Goal: Task Accomplishment & Management: Manage account settings

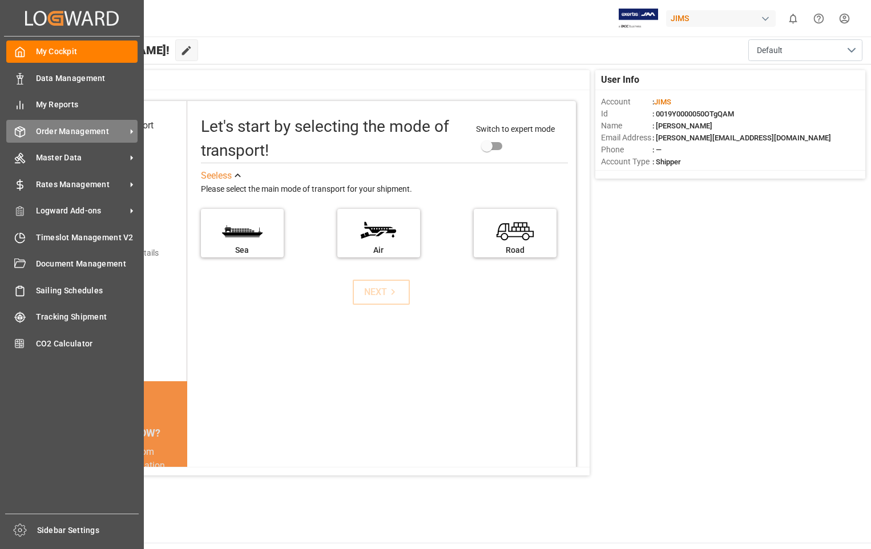
click at [93, 136] on span "Order Management" at bounding box center [81, 132] width 90 height 12
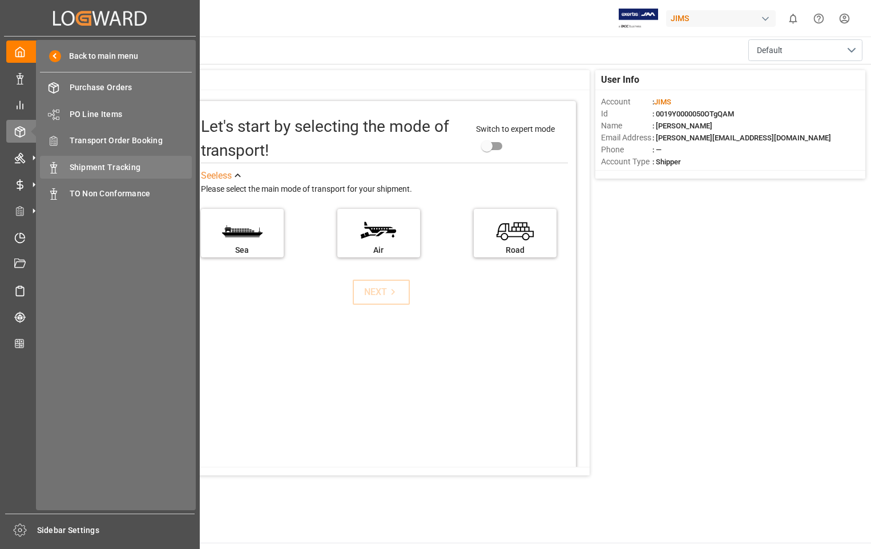
click at [102, 166] on span "Shipment Tracking" at bounding box center [131, 167] width 123 height 12
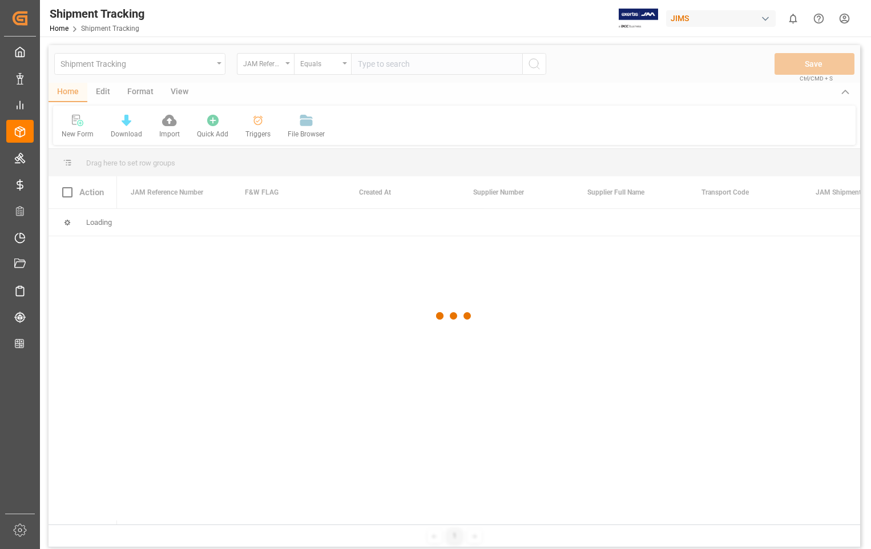
click at [404, 65] on div at bounding box center [453, 316] width 811 height 542
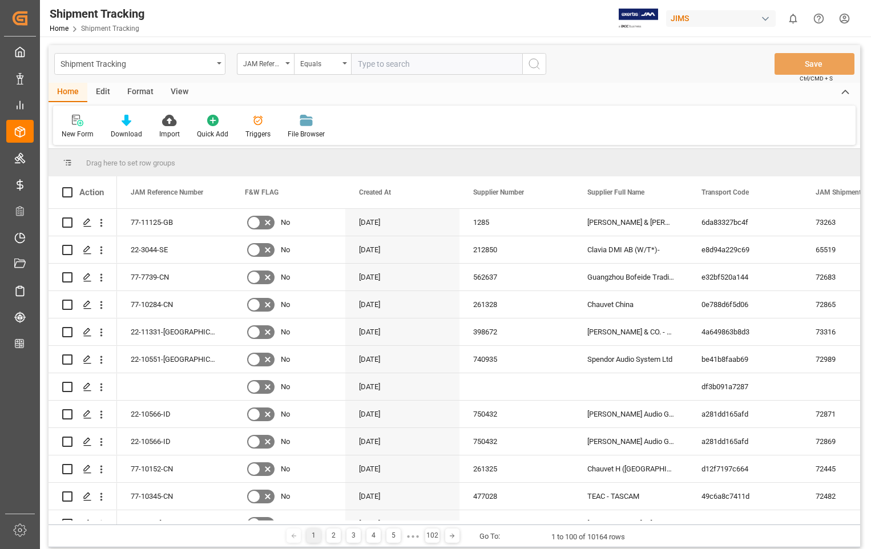
click at [402, 63] on input "text" at bounding box center [436, 64] width 171 height 22
paste input "22-11334-[GEOGRAPHIC_DATA]"
type input "22-11334-[GEOGRAPHIC_DATA]"
click at [532, 66] on icon "search button" at bounding box center [534, 64] width 14 height 14
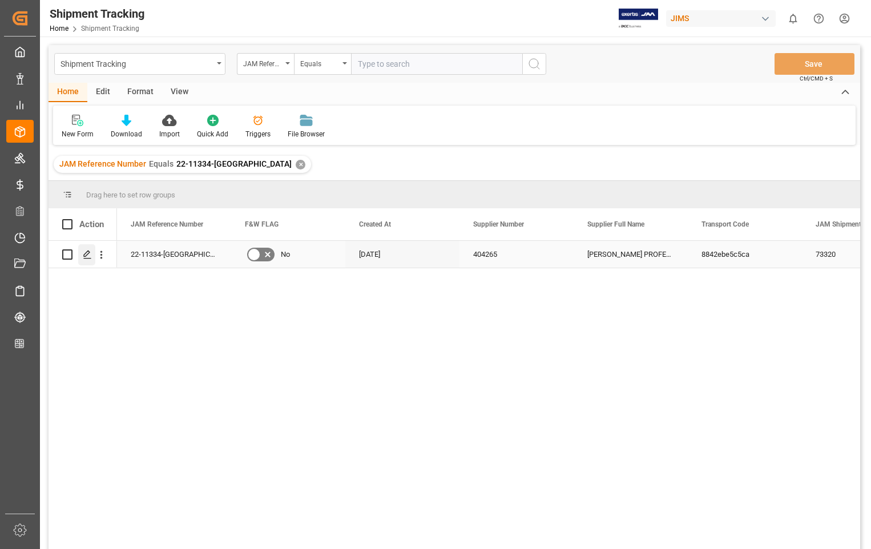
click at [84, 255] on polygon "Press SPACE to select this row." at bounding box center [87, 254] width 6 height 6
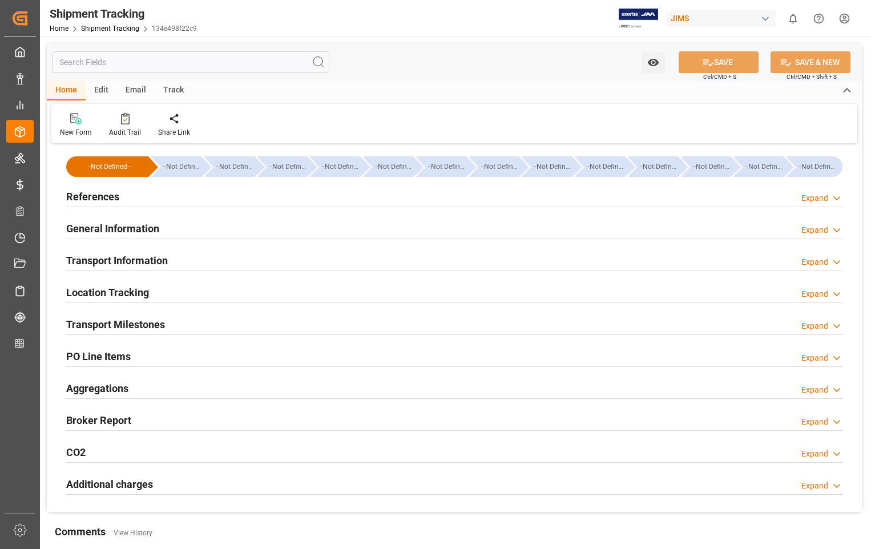
type input "590.12"
click at [127, 264] on h2 "Transport Information" at bounding box center [117, 260] width 102 height 15
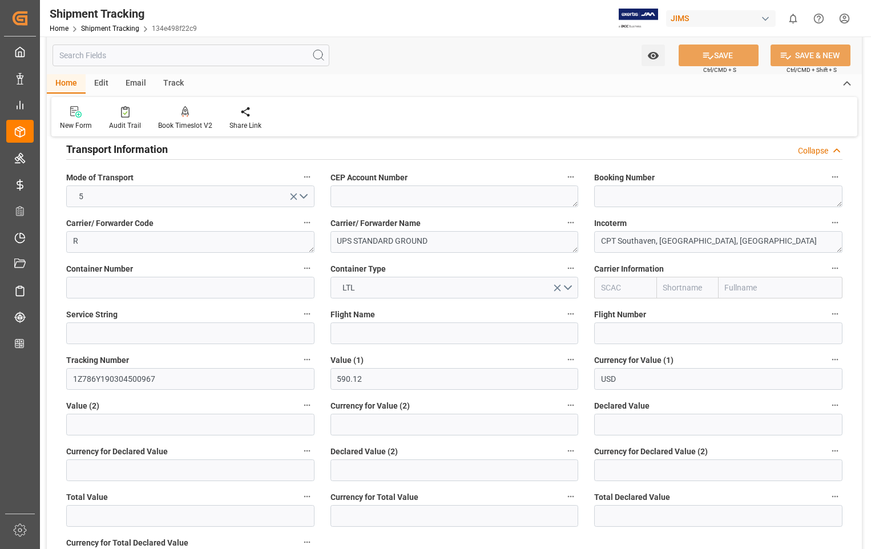
scroll to position [114, 0]
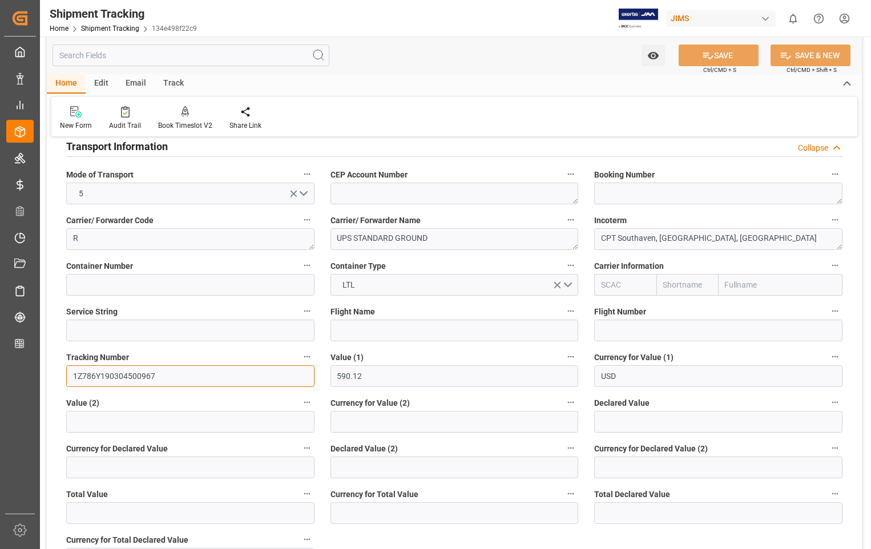
drag, startPoint x: 156, startPoint y: 377, endPoint x: 74, endPoint y: 374, distance: 81.6
click at [74, 374] on input "1Z786Y190304500967" at bounding box center [190, 376] width 248 height 22
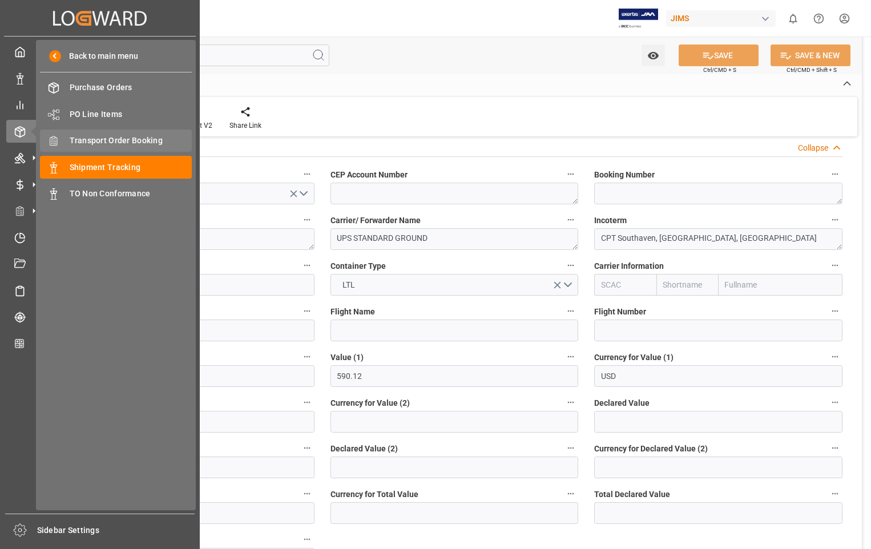
click at [104, 139] on span "Transport Order Booking" at bounding box center [131, 141] width 123 height 12
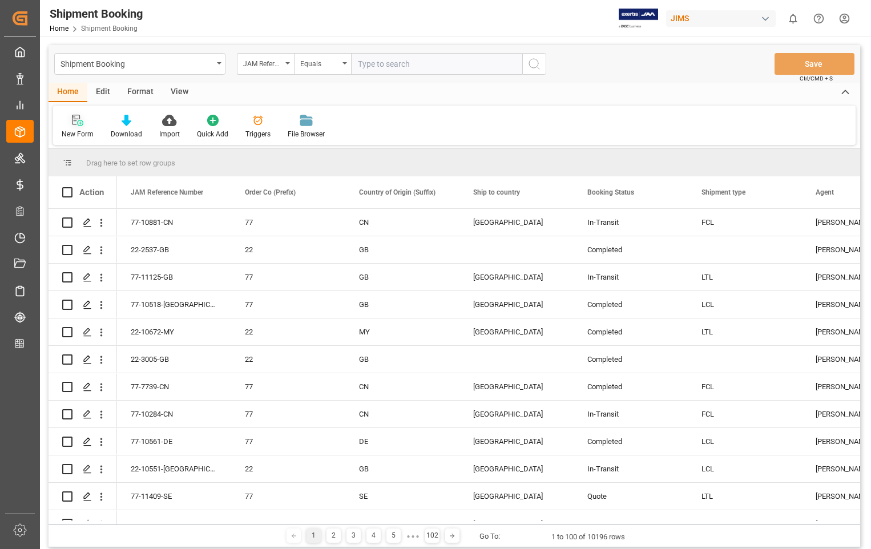
click at [77, 124] on icon at bounding box center [80, 123] width 6 height 6
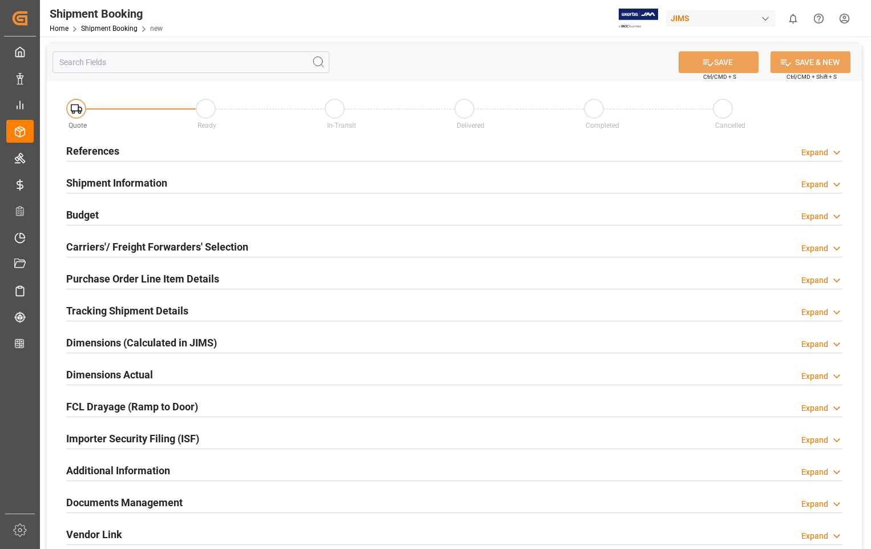
click at [84, 151] on h2 "References" at bounding box center [92, 150] width 53 height 15
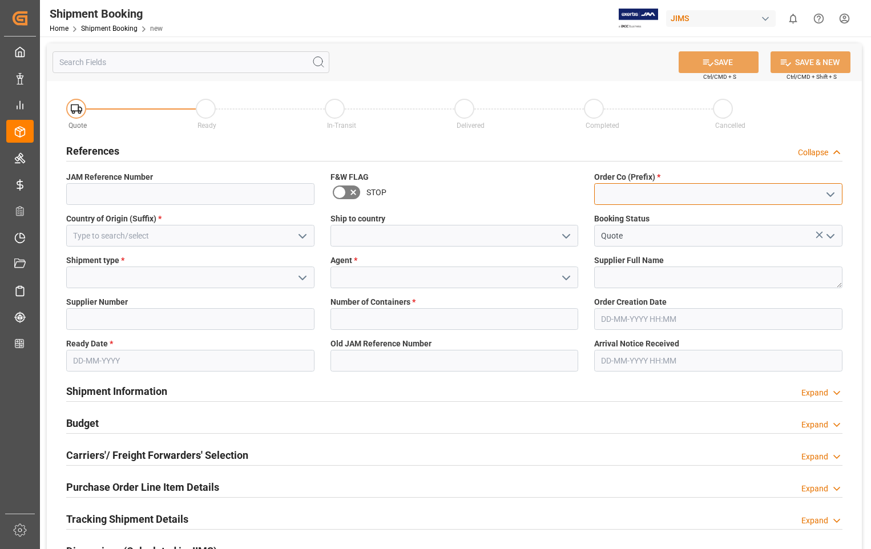
click at [706, 193] on input at bounding box center [718, 194] width 248 height 22
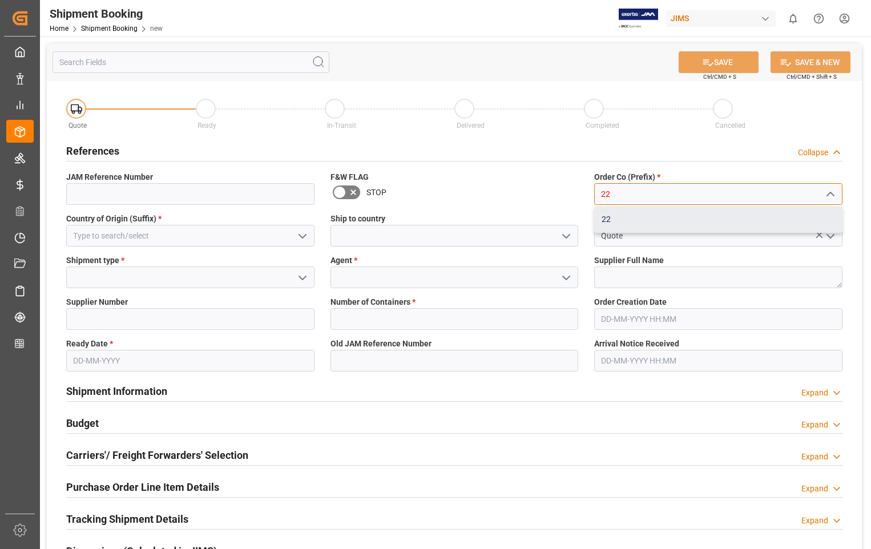
click at [612, 216] on div "22" at bounding box center [717, 220] width 247 height 26
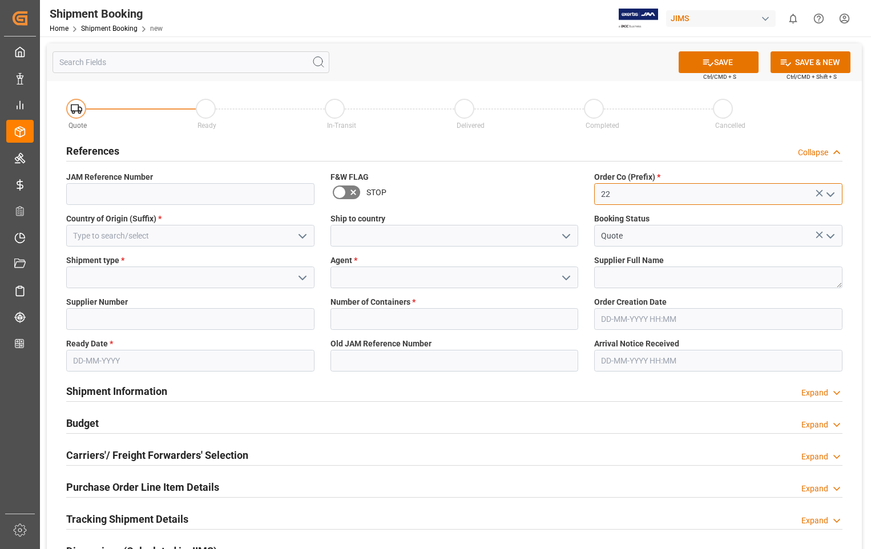
type input "22"
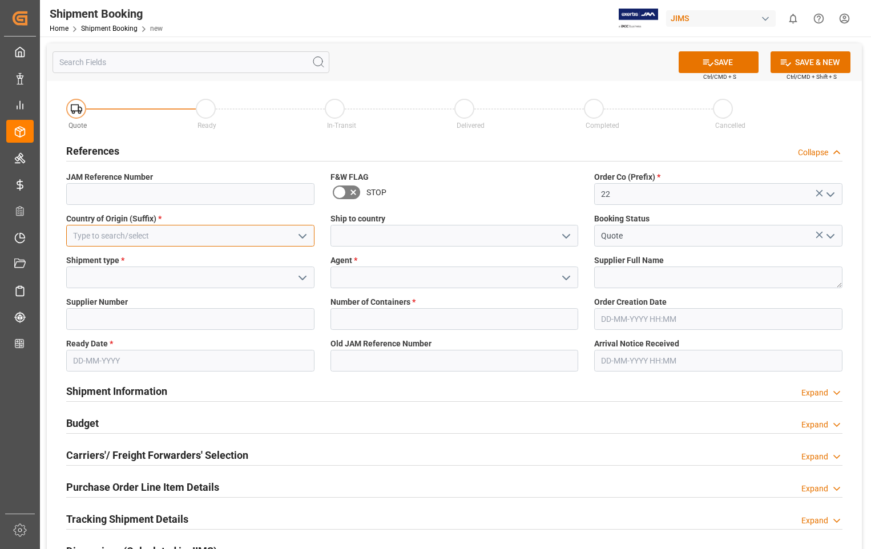
click at [190, 230] on input at bounding box center [190, 236] width 248 height 22
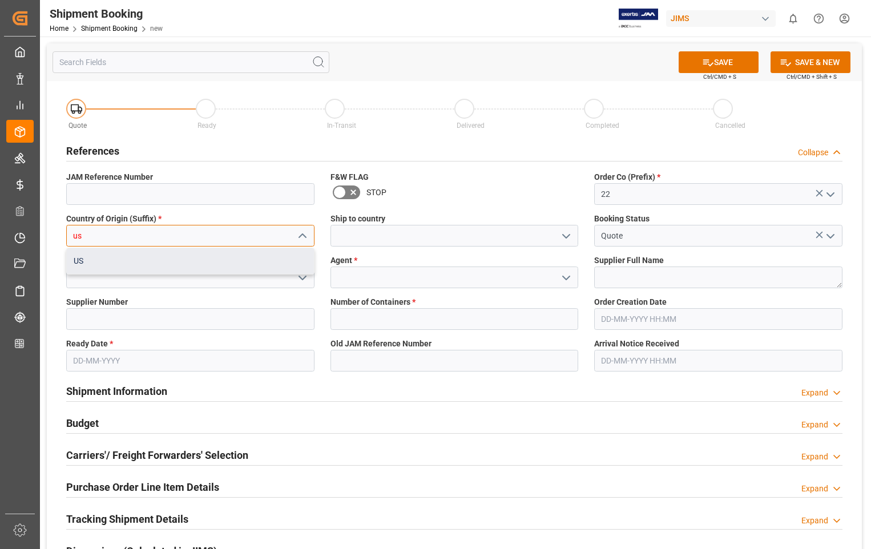
click at [106, 260] on div "US" at bounding box center [190, 261] width 247 height 26
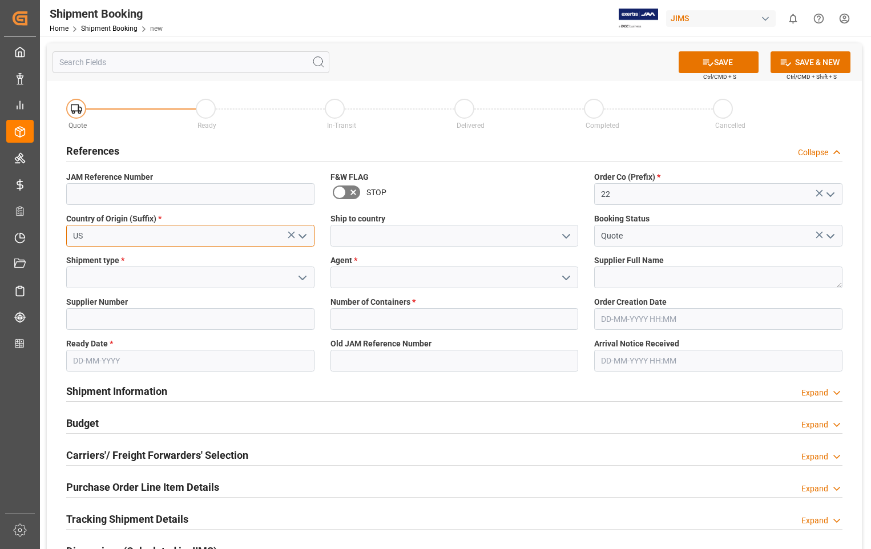
type input "US"
click at [421, 242] on input at bounding box center [454, 236] width 248 height 22
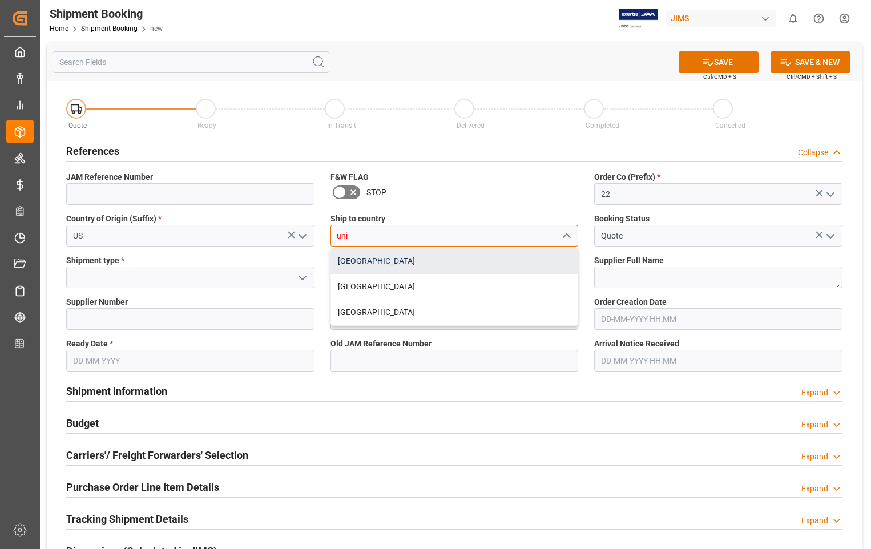
click at [385, 261] on div "[GEOGRAPHIC_DATA]" at bounding box center [454, 261] width 247 height 26
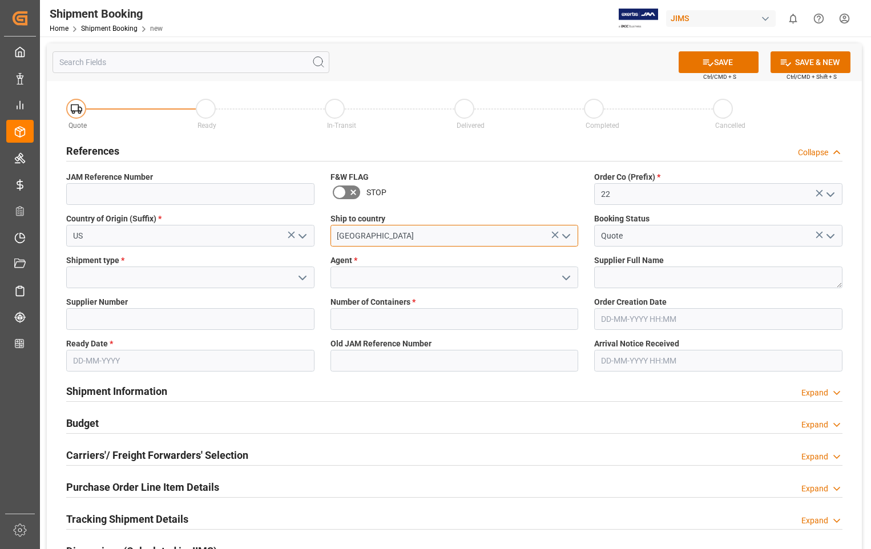
type input "[GEOGRAPHIC_DATA]"
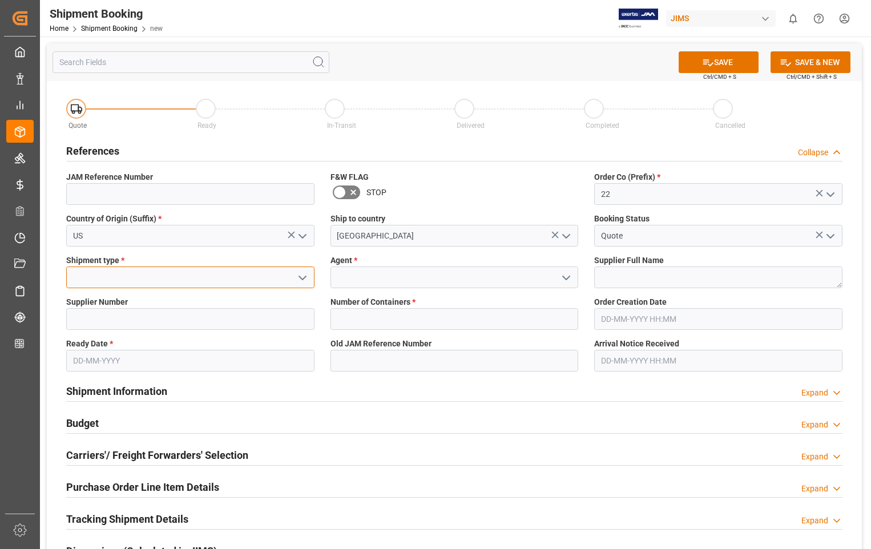
click at [128, 282] on input at bounding box center [190, 277] width 248 height 22
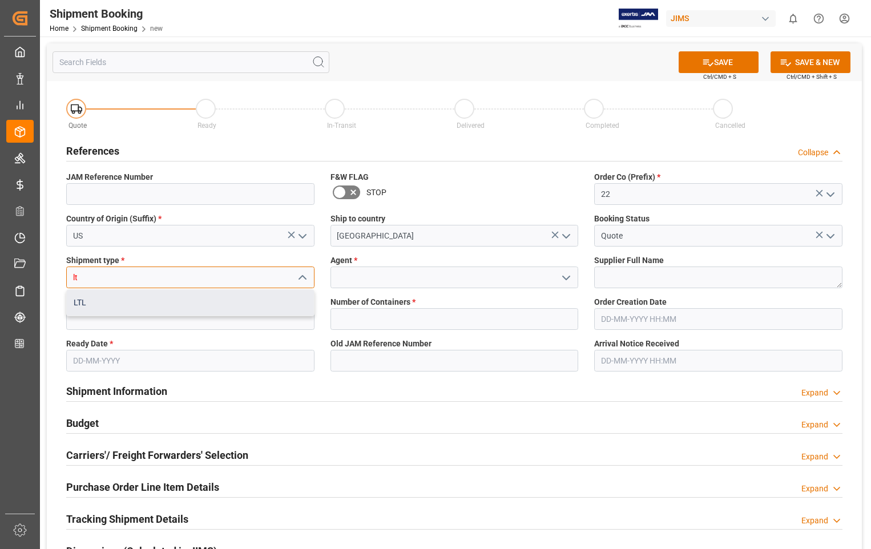
click at [80, 301] on div "LTL" at bounding box center [190, 303] width 247 height 26
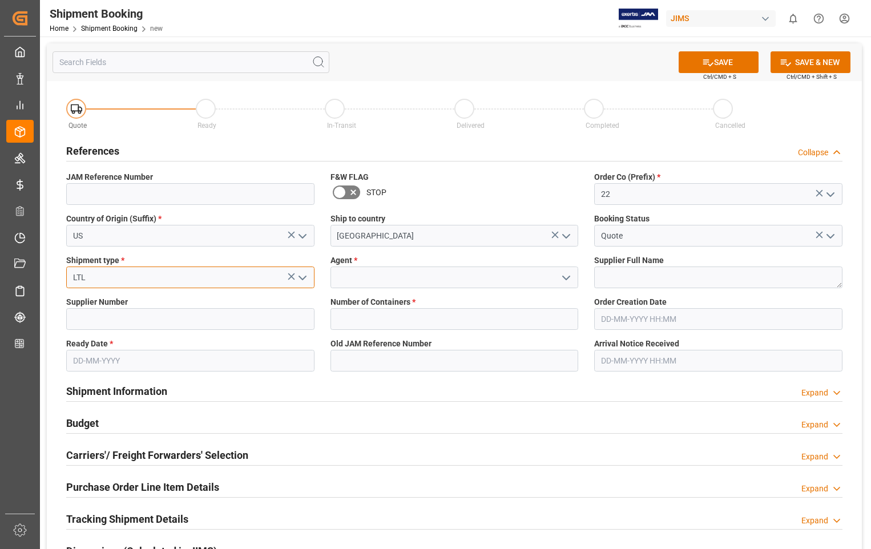
type input "LTL"
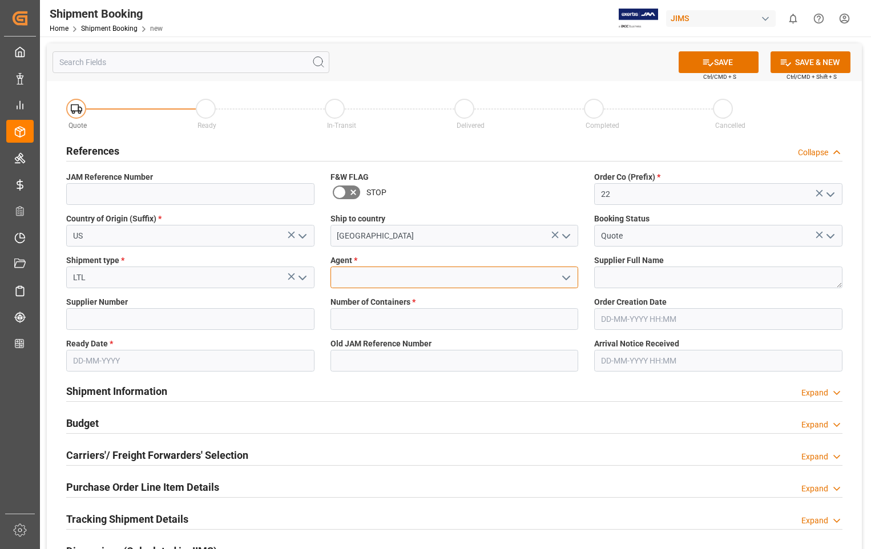
click at [426, 283] on input at bounding box center [454, 277] width 248 height 22
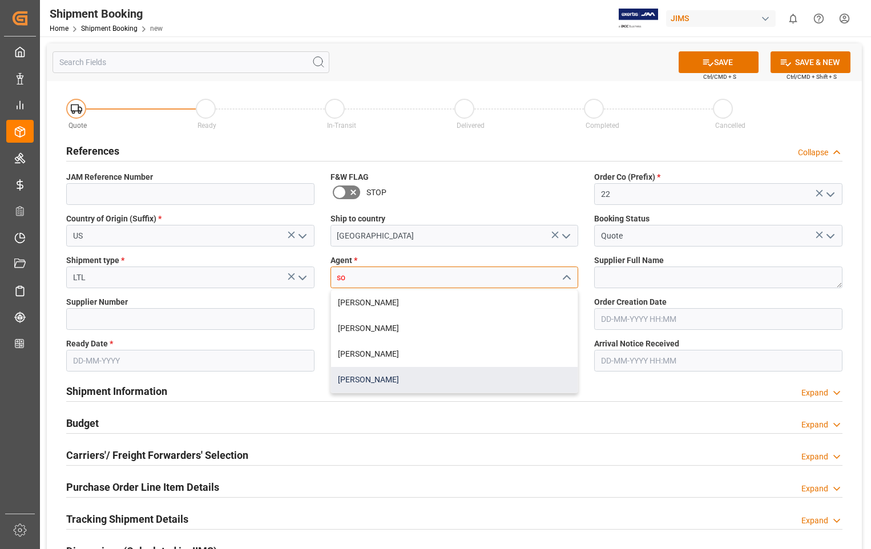
click at [369, 378] on div "[PERSON_NAME]" at bounding box center [454, 380] width 247 height 26
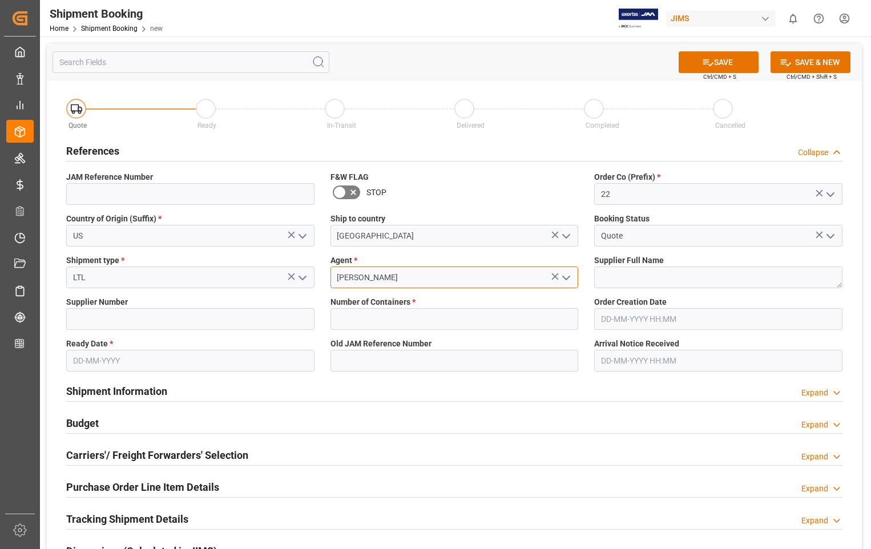
type input "[PERSON_NAME]"
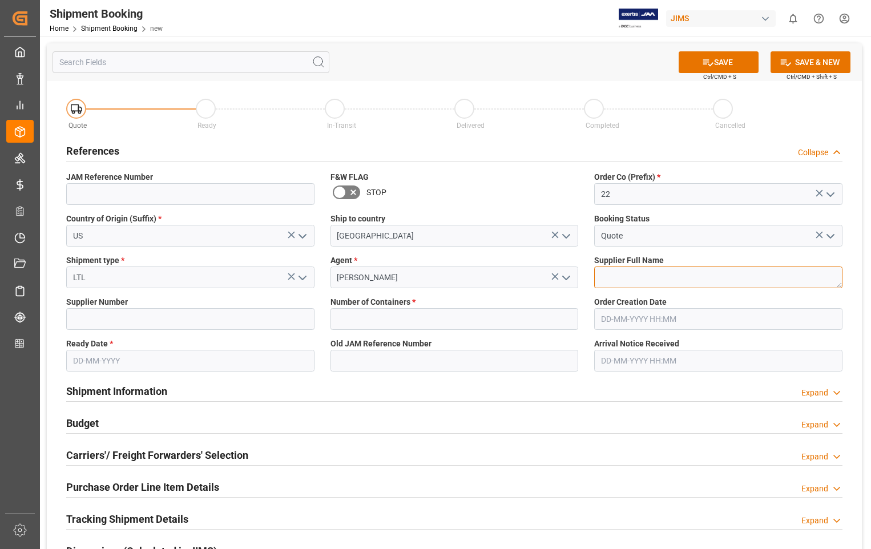
click at [639, 283] on textarea at bounding box center [718, 277] width 248 height 22
paste textarea "Universal Audio Inc."
click at [601, 275] on textarea "Universal Audio Inc." at bounding box center [718, 277] width 248 height 22
type textarea "Universal Audio Inc."
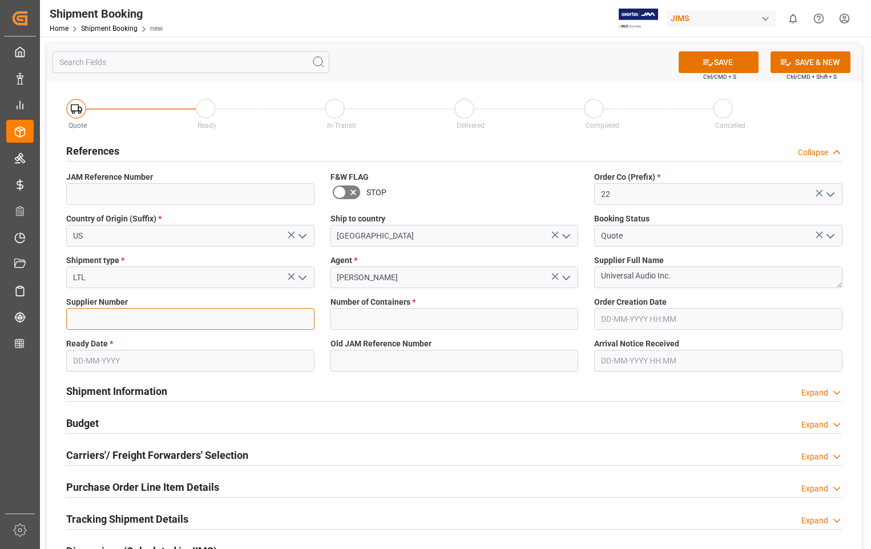
click at [102, 319] on input at bounding box center [190, 319] width 248 height 22
type input "734315"
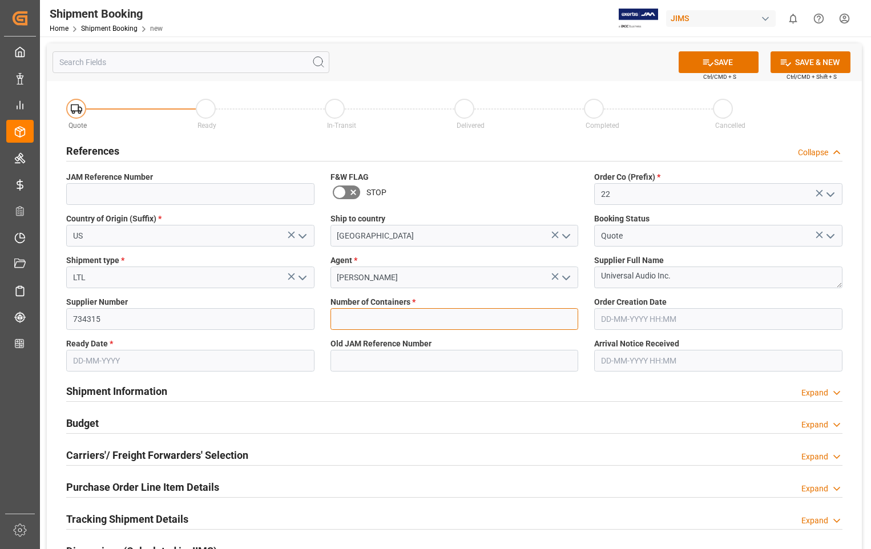
click at [350, 315] on input "text" at bounding box center [454, 319] width 248 height 22
type input "0"
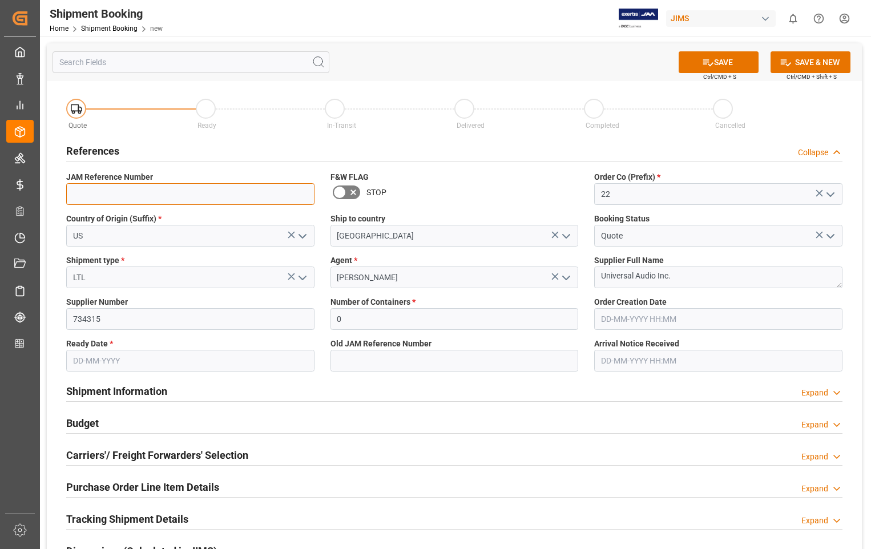
type input "22-11389-[GEOGRAPHIC_DATA]"
type input "21-08-2025 00:00"
type input "[DATE]"
type input "08-10-2025 00:00"
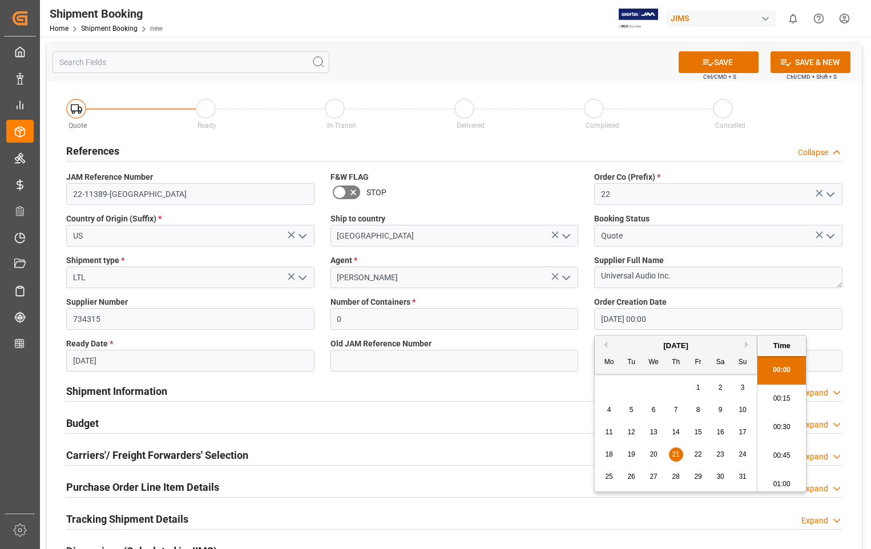
click at [697, 325] on input "21-08-2025 00:00" at bounding box center [718, 319] width 248 height 22
click at [697, 387] on span "1" at bounding box center [698, 387] width 4 height 8
type input "01-08-2025 00:00"
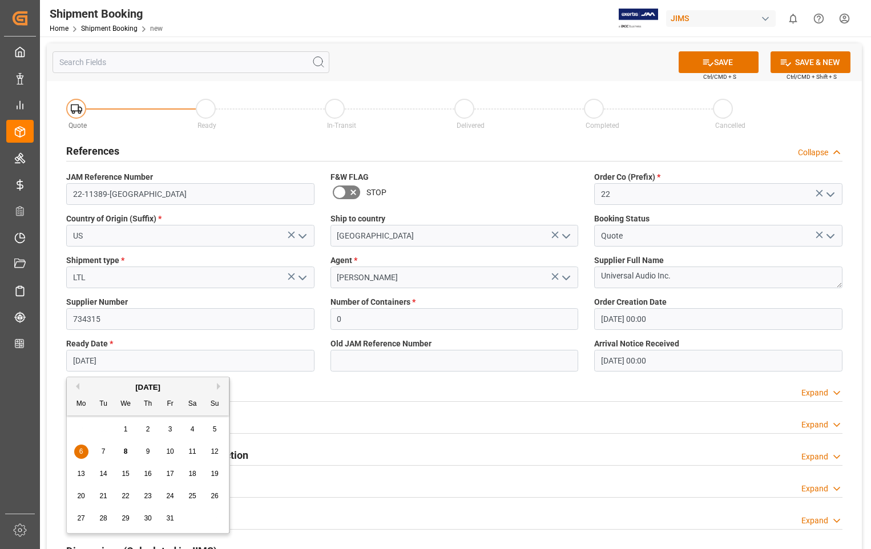
click at [155, 358] on input "[DATE]" at bounding box center [190, 361] width 248 height 22
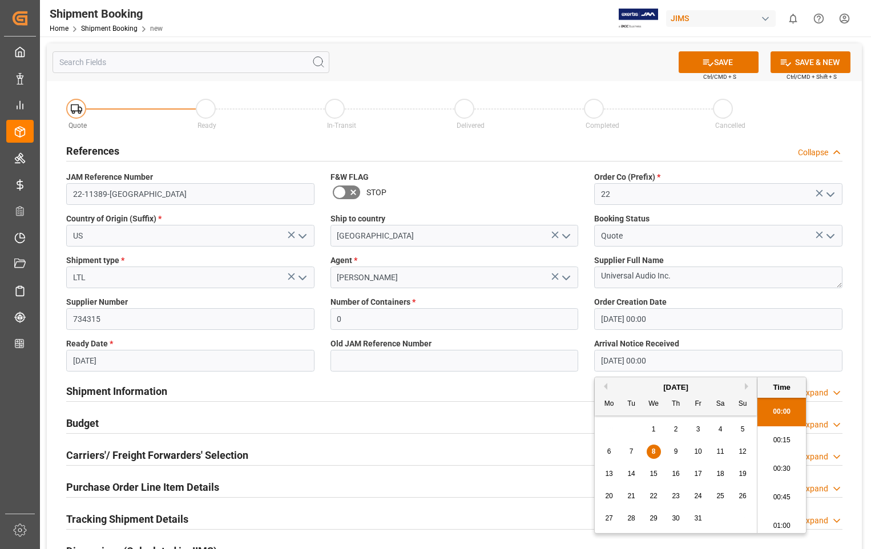
click at [685, 361] on input "08-10-2025 00:00" at bounding box center [718, 361] width 248 height 22
click at [632, 476] on span "14" at bounding box center [630, 474] width 7 height 8
type input "[DATE] 00:00"
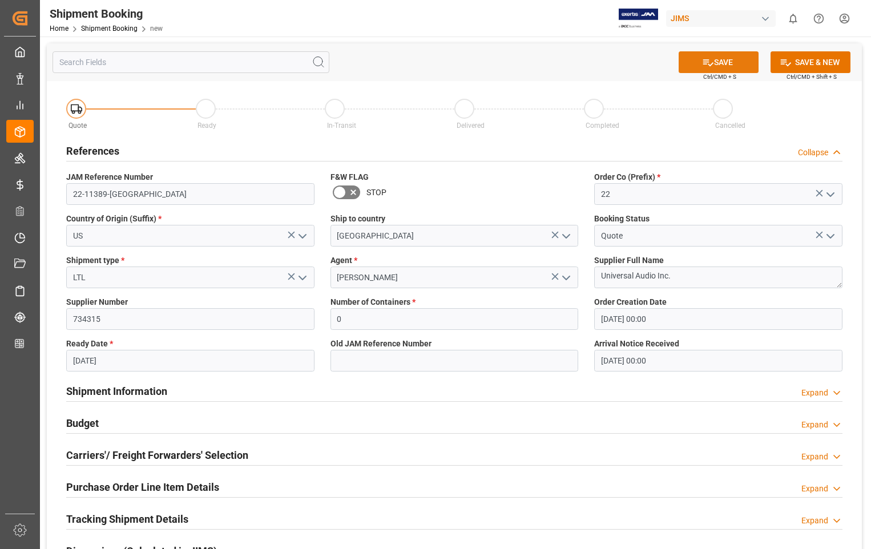
click at [715, 63] on button "SAVE" at bounding box center [718, 62] width 80 height 22
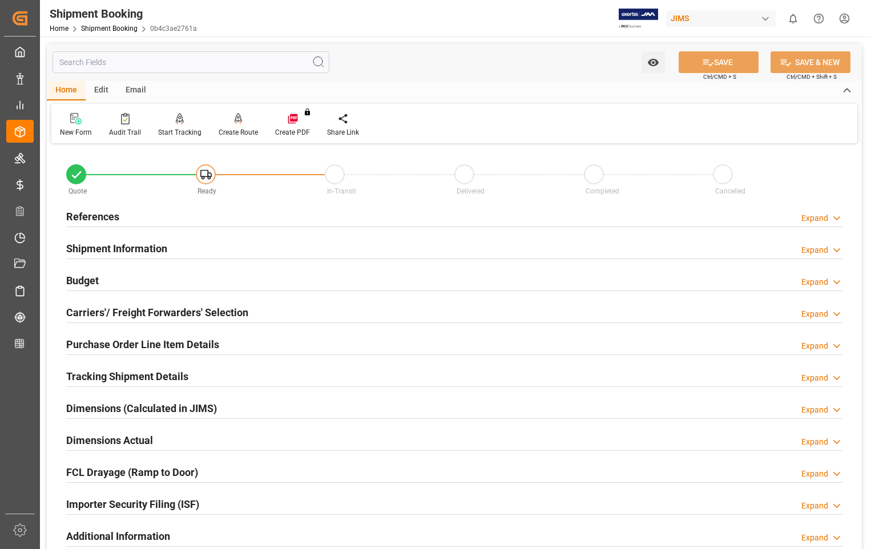
click at [213, 318] on h2 "Carriers'/ Freight Forwarders' Selection" at bounding box center [157, 312] width 182 height 15
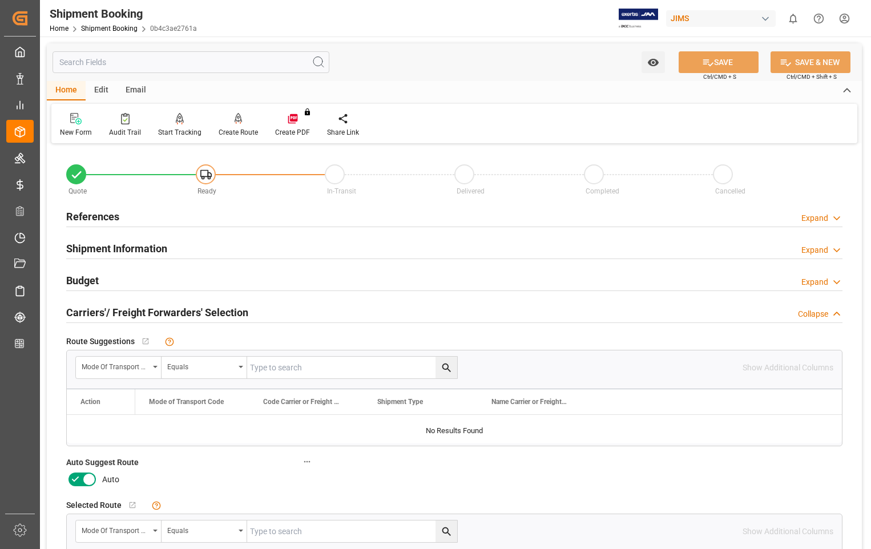
click at [91, 484] on icon at bounding box center [89, 479] width 14 height 14
click at [0, 0] on input "checkbox" at bounding box center [0, 0] width 0 height 0
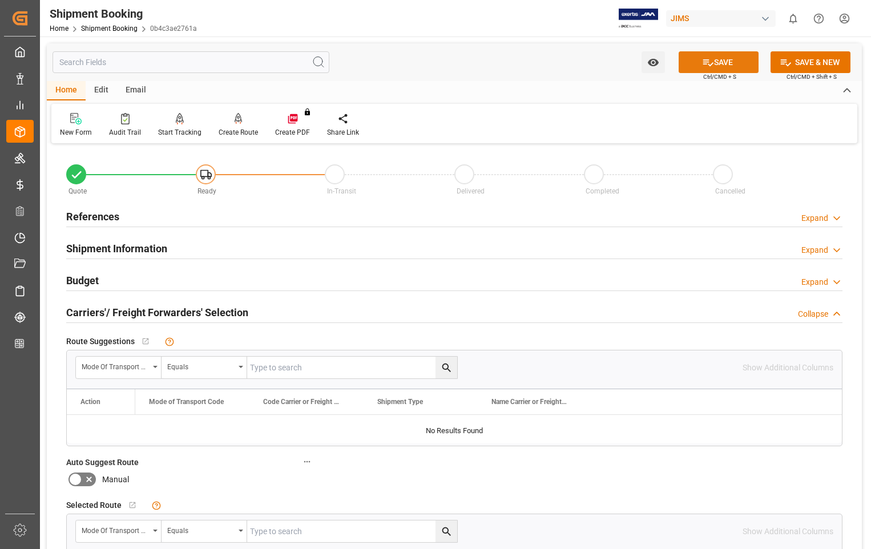
click at [730, 64] on button "SAVE" at bounding box center [718, 62] width 80 height 22
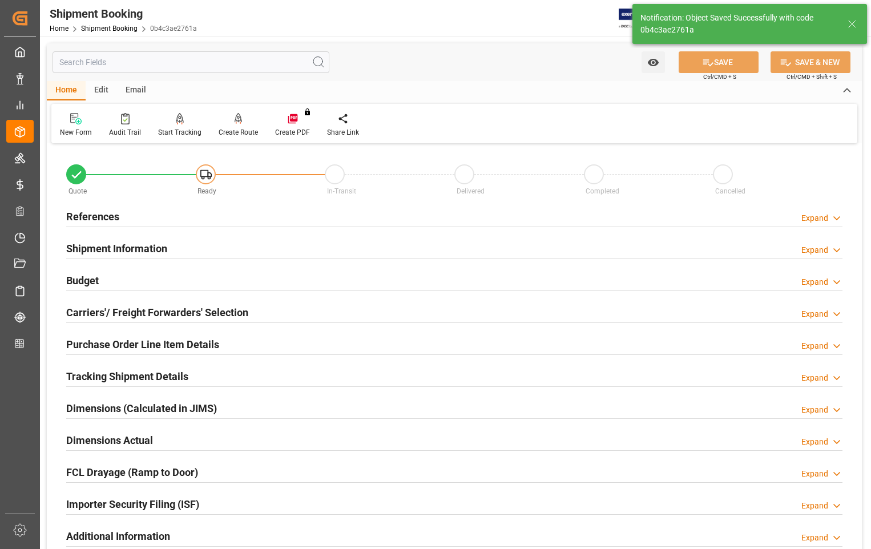
type input "Ready"
click at [90, 220] on h2 "References" at bounding box center [92, 216] width 53 height 15
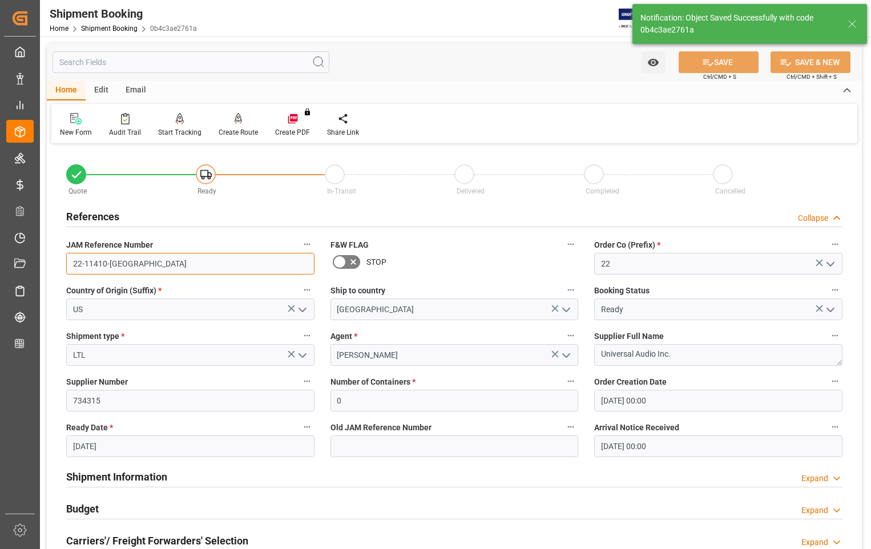
drag, startPoint x: 122, startPoint y: 266, endPoint x: 62, endPoint y: 266, distance: 59.9
click at [62, 266] on div "JAM Reference Number 22-11410-US" at bounding box center [190, 256] width 264 height 46
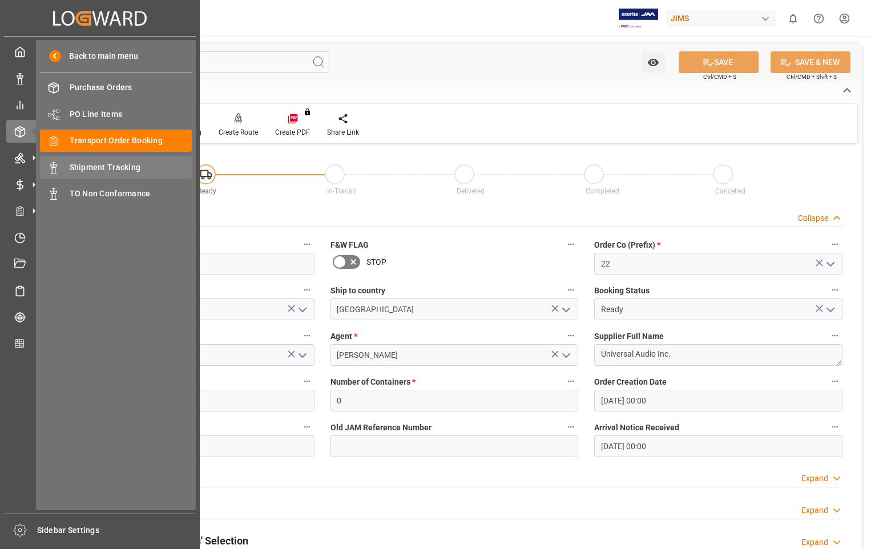
click at [89, 167] on span "Shipment Tracking" at bounding box center [131, 167] width 123 height 12
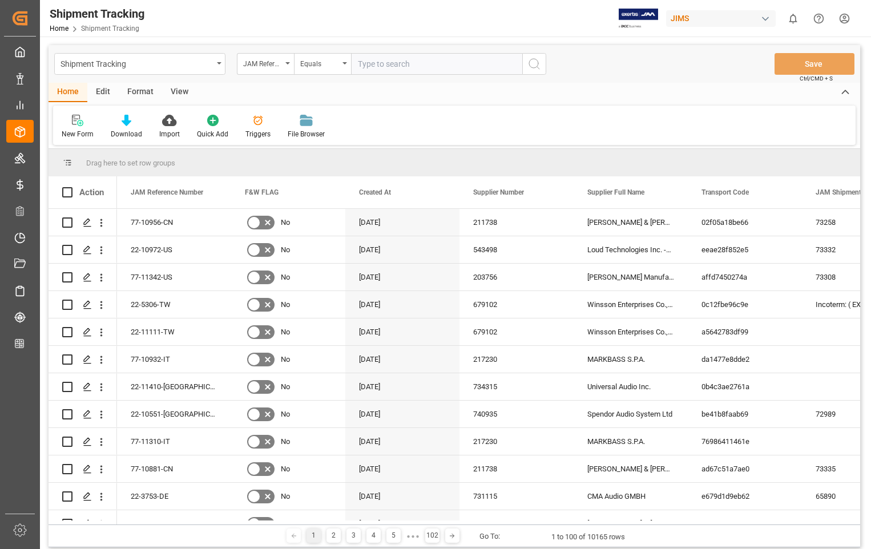
click at [444, 60] on input "text" at bounding box center [436, 64] width 171 height 22
type input "22-11410-[GEOGRAPHIC_DATA]"
click at [532, 62] on icon "search button" at bounding box center [534, 64] width 14 height 14
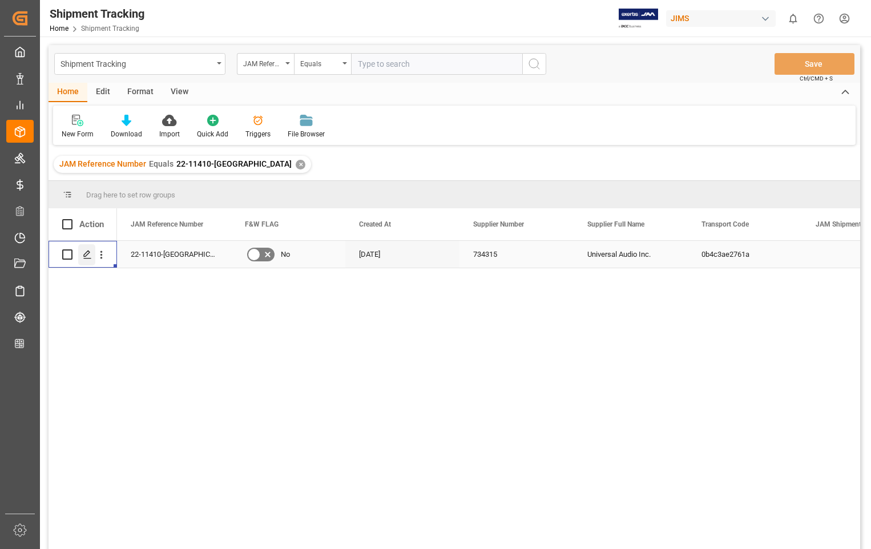
click at [83, 250] on icon "Press SPACE to select this row." at bounding box center [87, 254] width 9 height 9
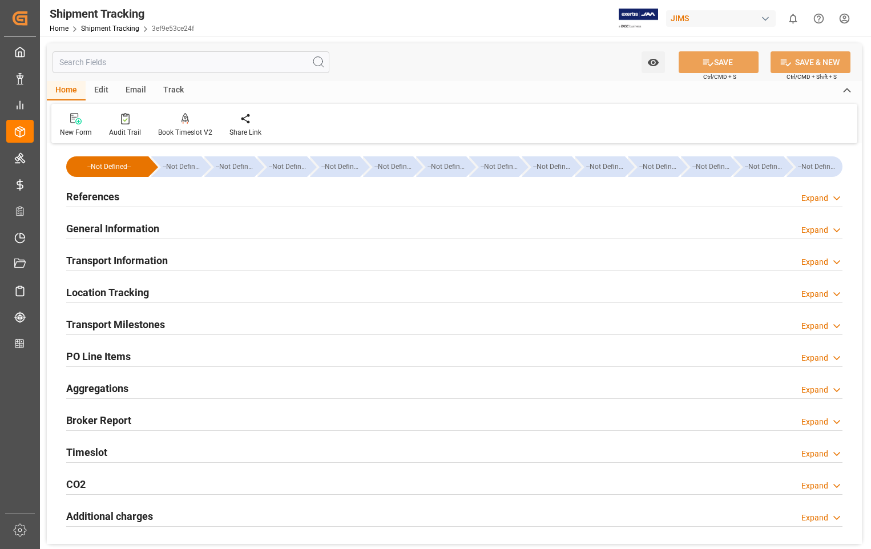
type input "[DATE]"
click at [83, 197] on h2 "References" at bounding box center [92, 196] width 53 height 15
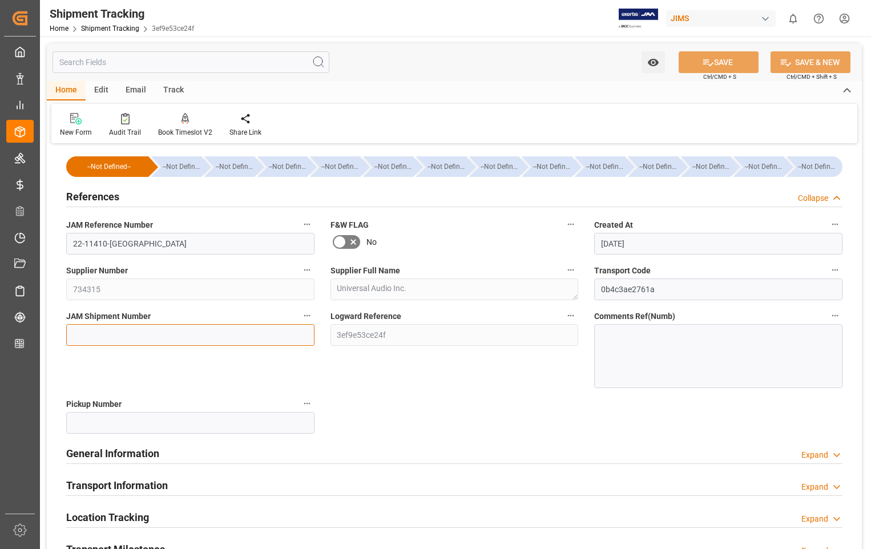
click at [149, 340] on input at bounding box center [190, 335] width 248 height 22
paste input "73345"
type input "73345"
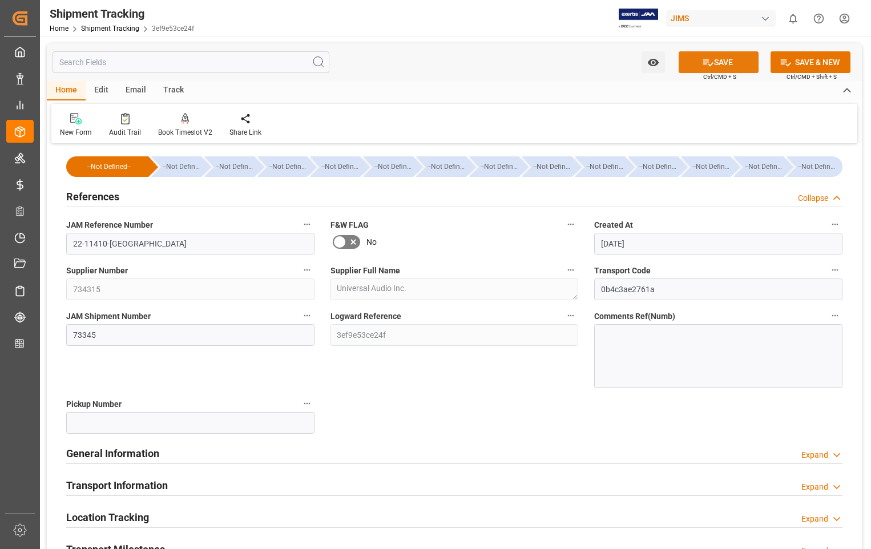
click at [725, 63] on button "SAVE" at bounding box center [718, 62] width 80 height 22
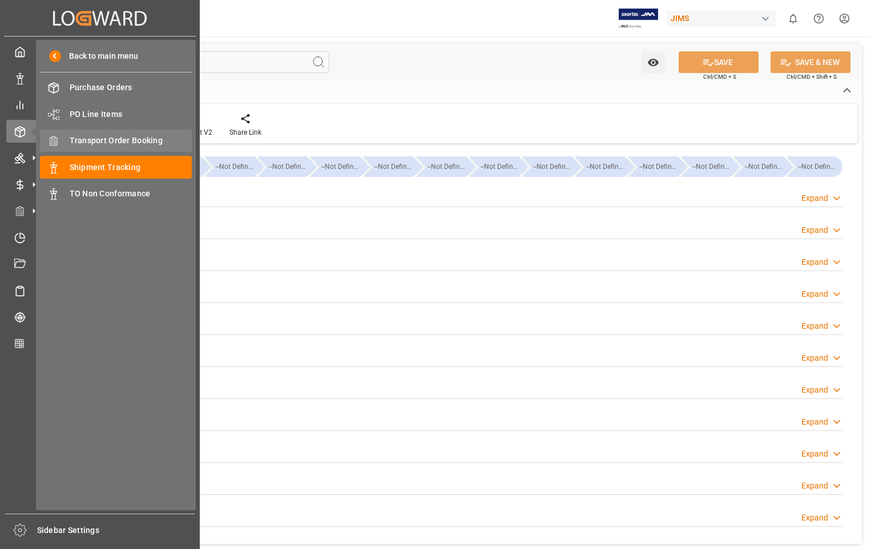
click at [143, 146] on span "Transport Order Booking" at bounding box center [131, 141] width 123 height 12
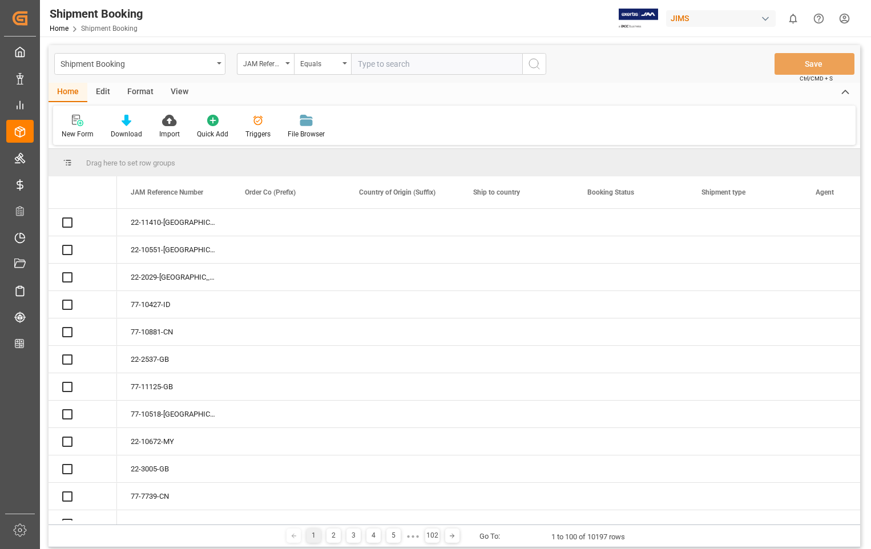
click at [441, 62] on input "text" at bounding box center [436, 64] width 171 height 22
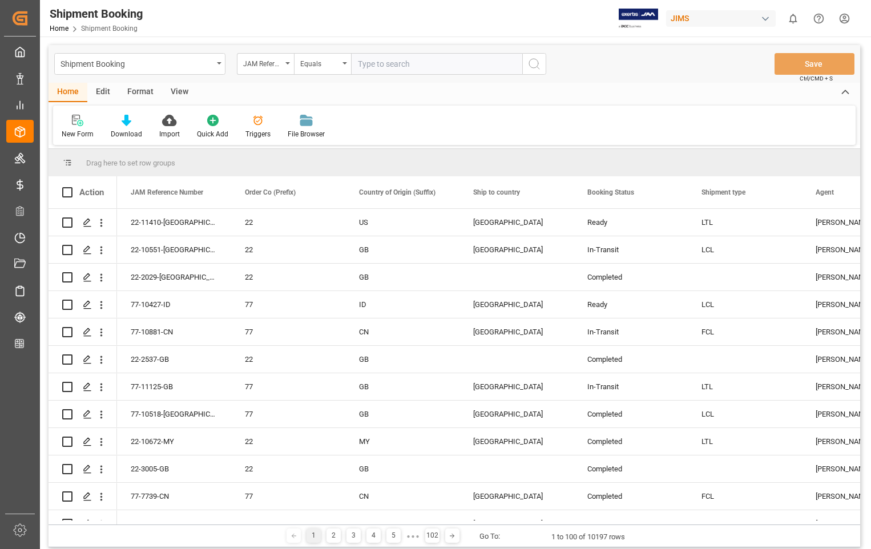
click at [441, 62] on input "text" at bounding box center [436, 64] width 171 height 22
type input "22-11410-[GEOGRAPHIC_DATA]"
click at [533, 66] on icon "search button" at bounding box center [534, 64] width 14 height 14
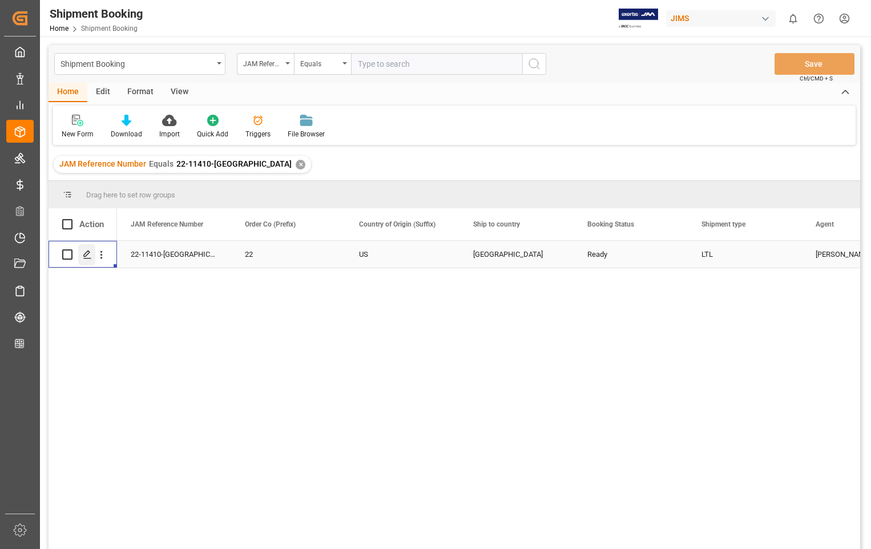
click at [88, 250] on icon "Press SPACE to select this row." at bounding box center [87, 254] width 9 height 9
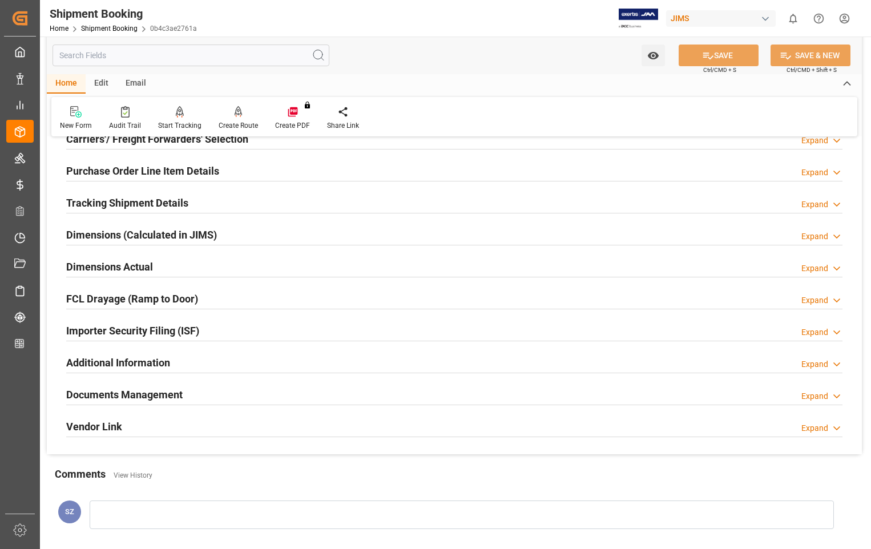
scroll to position [228, 0]
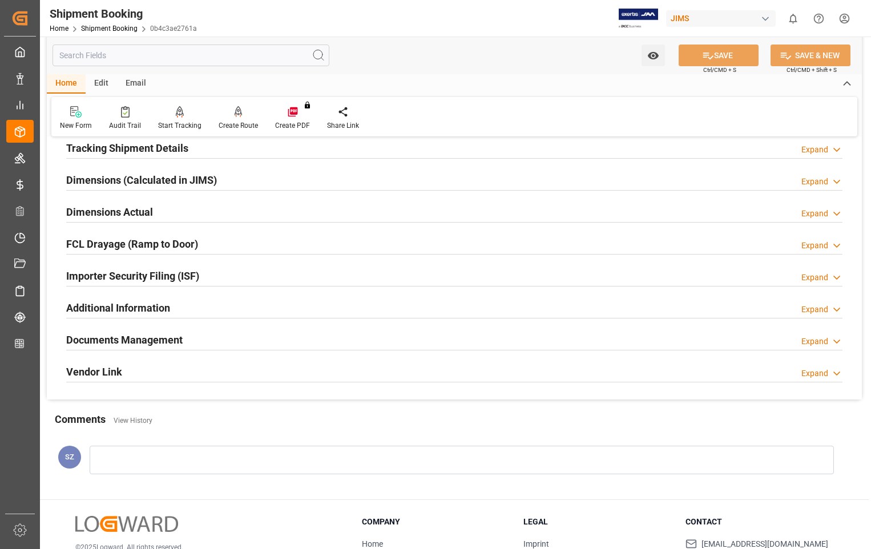
click at [149, 338] on h2 "Documents Management" at bounding box center [124, 339] width 116 height 15
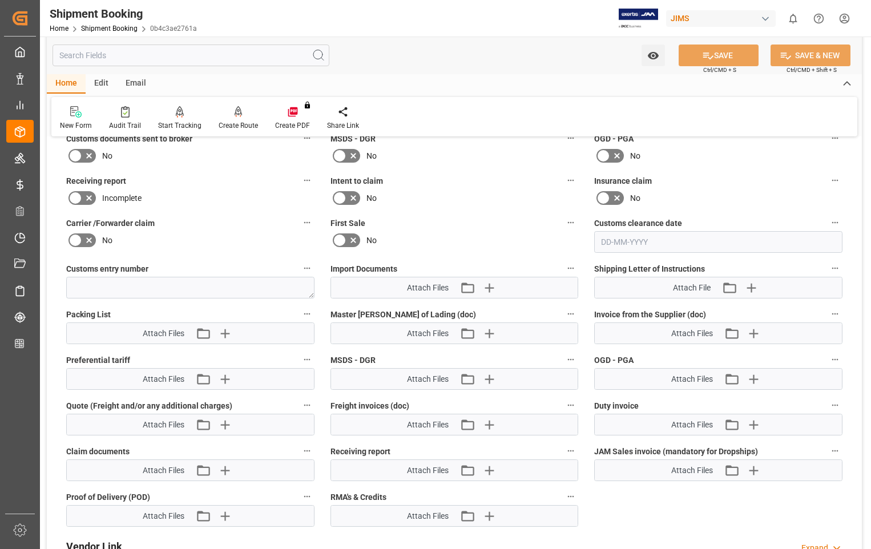
scroll to position [513, 0]
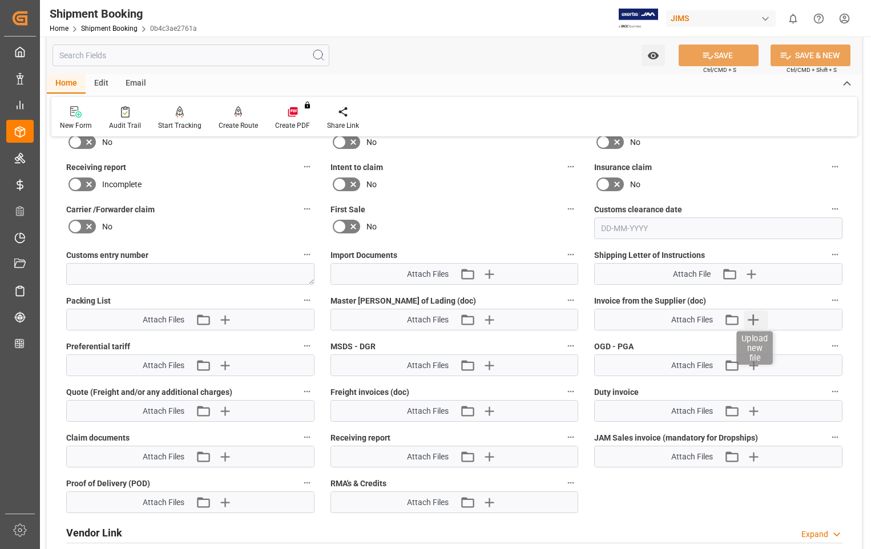
click at [754, 319] on icon "button" at bounding box center [752, 319] width 11 height 11
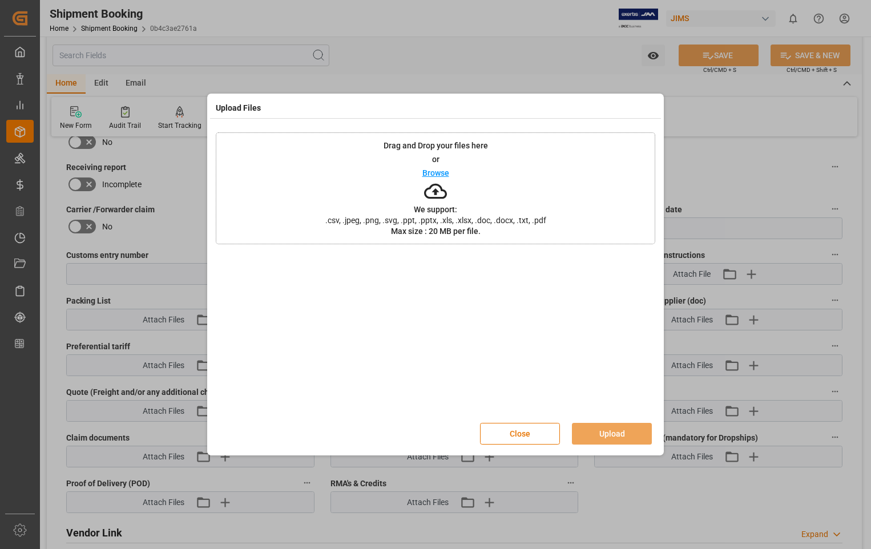
click at [433, 173] on p "Browse" at bounding box center [435, 173] width 27 height 8
click at [431, 173] on p "Browse" at bounding box center [435, 173] width 27 height 8
click at [432, 170] on p "Browse" at bounding box center [435, 173] width 27 height 8
click at [608, 433] on button "Upload" at bounding box center [612, 434] width 80 height 22
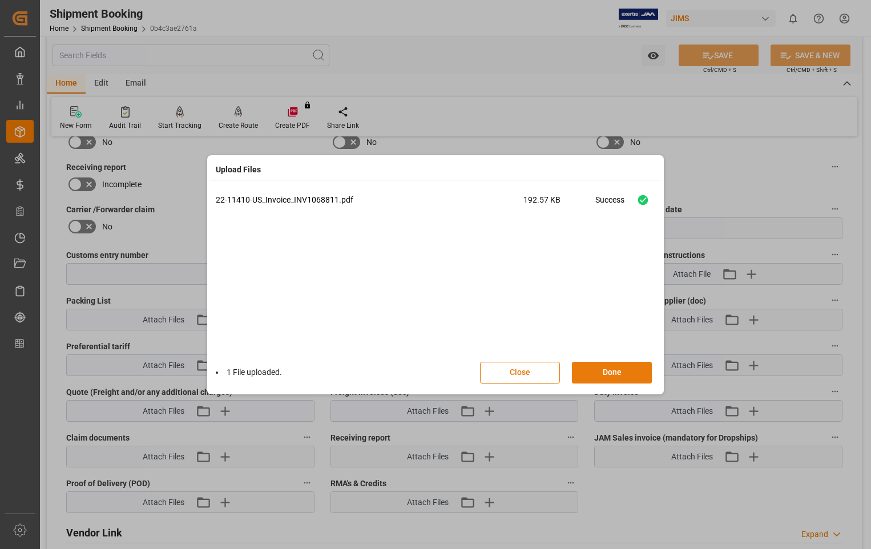
click at [616, 371] on button "Done" at bounding box center [612, 373] width 80 height 22
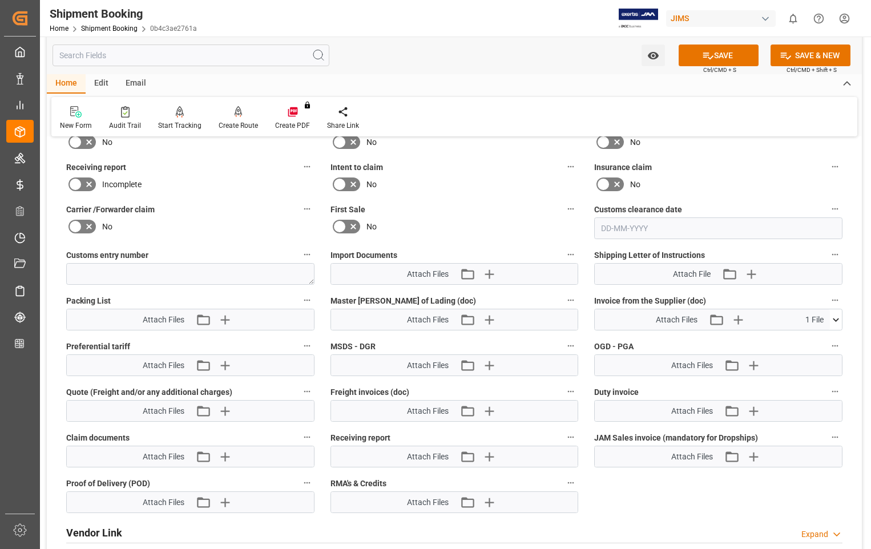
click at [835, 324] on icon at bounding box center [835, 320] width 12 height 12
click at [832, 337] on icon at bounding box center [829, 341] width 12 height 12
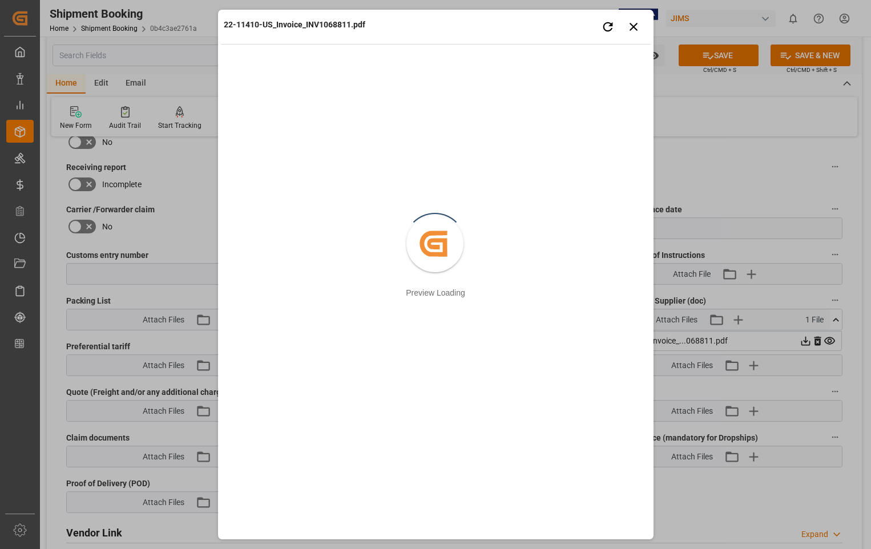
click at [836, 320] on div "22-11410-US_Invoice_INV1068811.pdf Retry Close preview Created by potrace 1.15,…" at bounding box center [435, 274] width 871 height 549
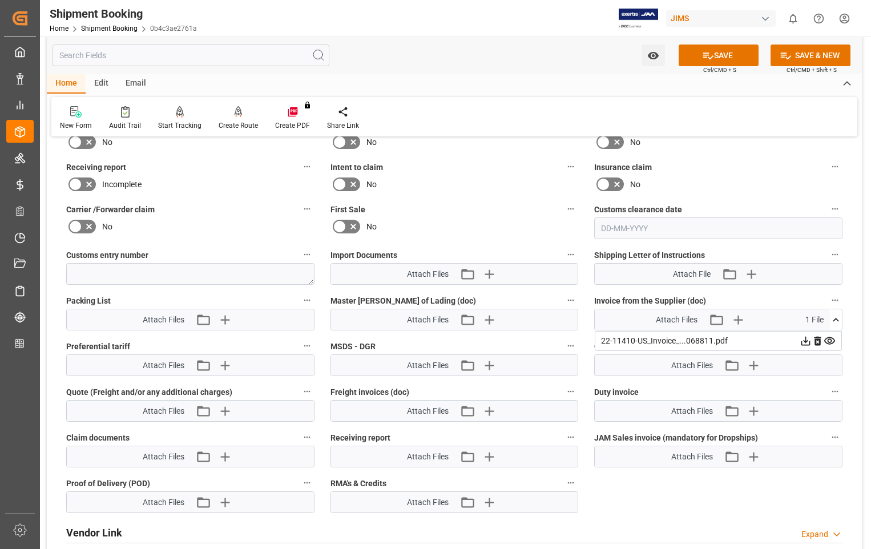
click at [836, 319] on icon at bounding box center [835, 320] width 12 height 12
click at [729, 56] on button "SAVE" at bounding box center [718, 55] width 80 height 22
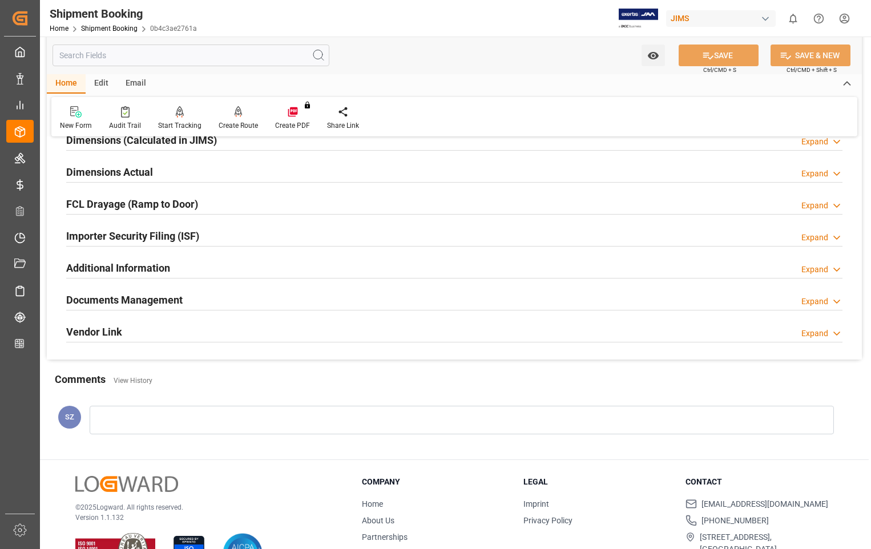
scroll to position [193, 0]
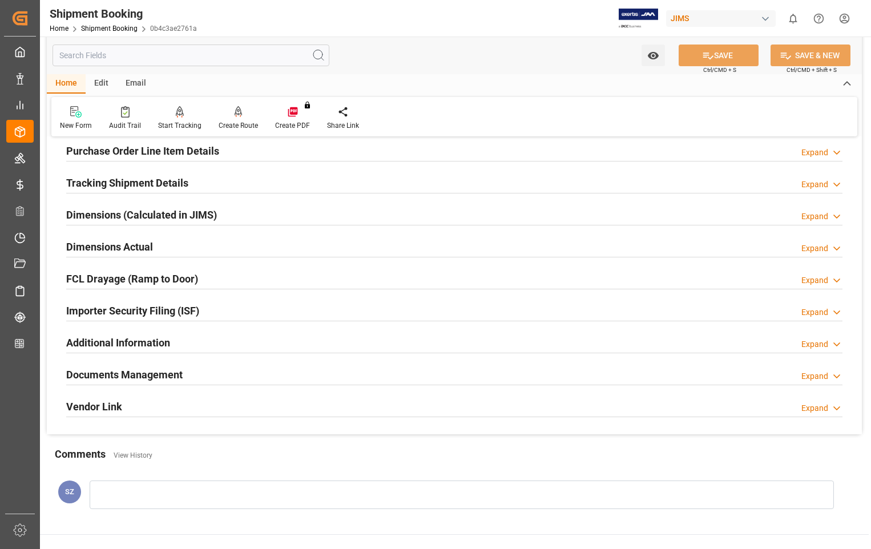
click at [119, 250] on h2 "Dimensions Actual" at bounding box center [109, 246] width 87 height 15
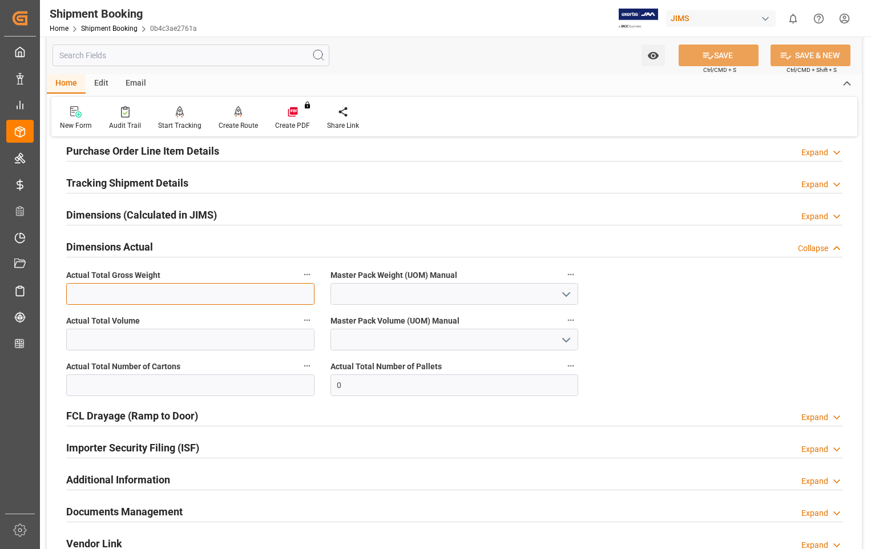
click at [124, 300] on input "text" at bounding box center [190, 294] width 248 height 22
type input "780"
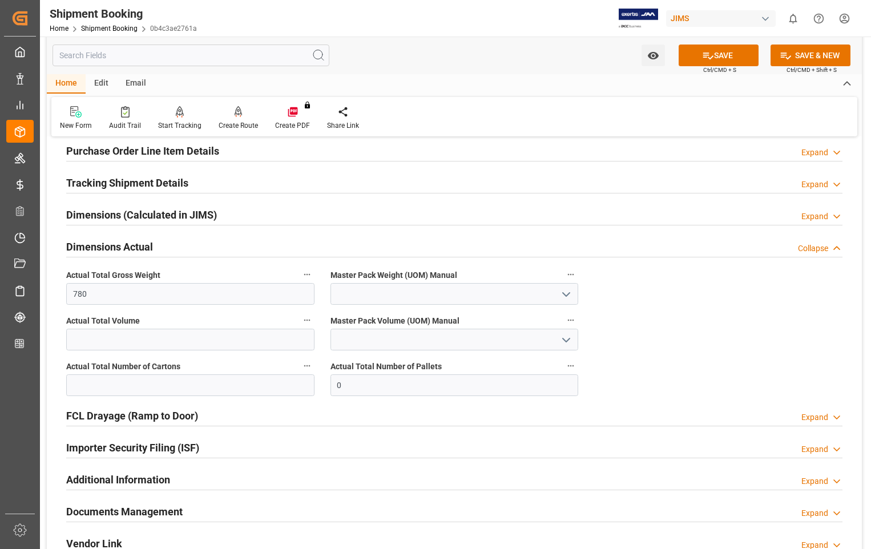
click at [566, 295] on polyline "open menu" at bounding box center [566, 294] width 7 height 3
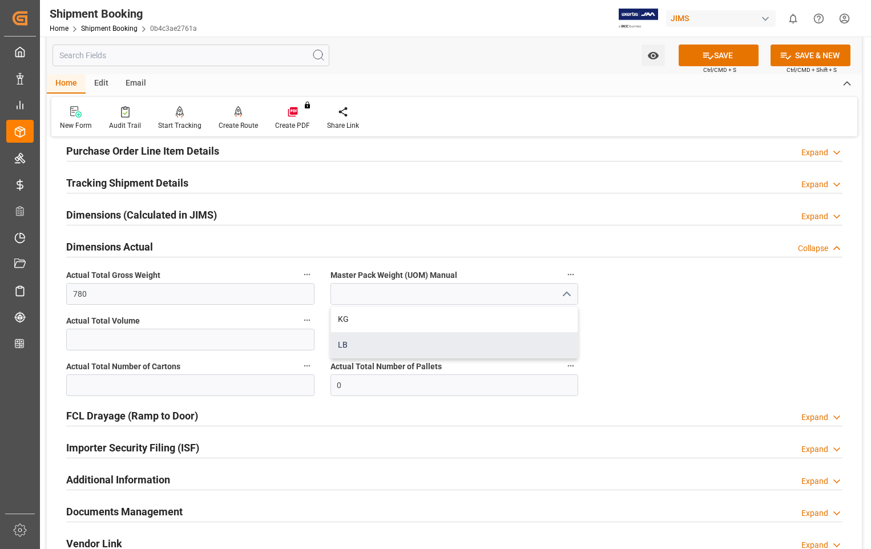
click at [353, 346] on div "LB" at bounding box center [454, 345] width 247 height 26
type input "LB"
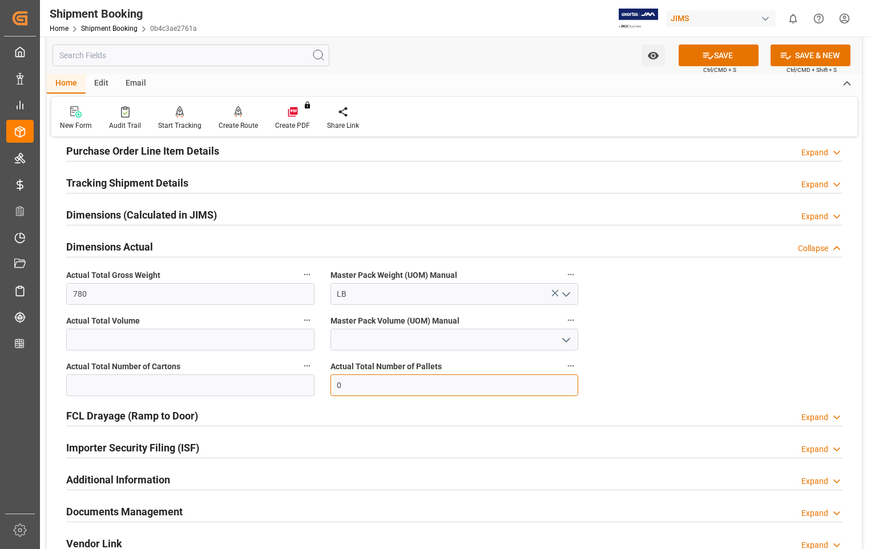
drag, startPoint x: 350, startPoint y: 385, endPoint x: 303, endPoint y: 383, distance: 47.4
click at [303, 383] on div "Quote Ready In-Transit Delivered Completed Cancelled References Expand JAM Refe…" at bounding box center [454, 262] width 815 height 618
type input "2"
click at [714, 58] on button "SAVE" at bounding box center [718, 55] width 80 height 22
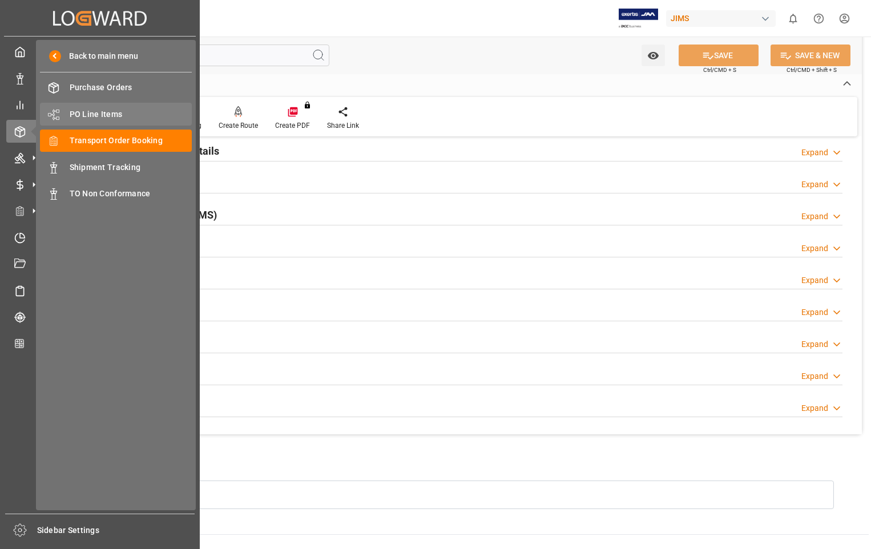
click at [104, 114] on span "PO Line Items" at bounding box center [131, 114] width 123 height 12
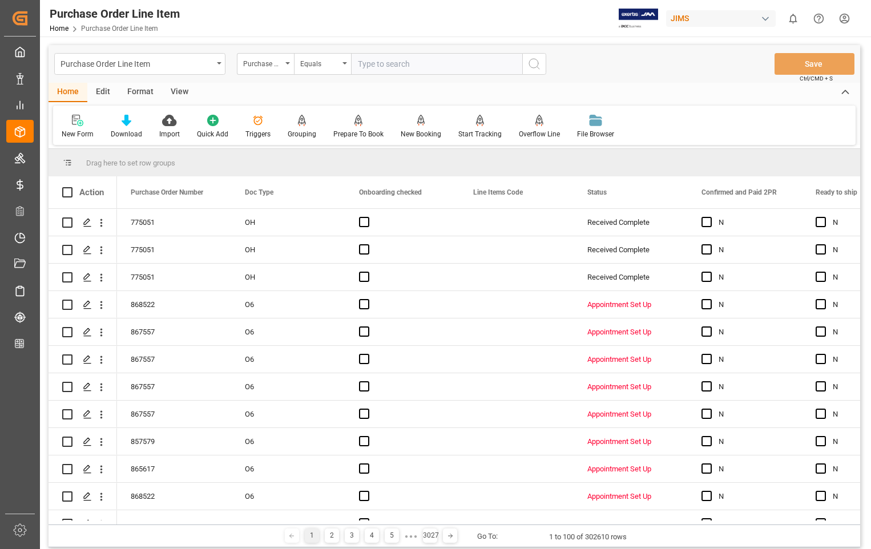
click at [418, 58] on input "text" at bounding box center [436, 64] width 171 height 22
type input "860700"
click at [535, 65] on icon "search button" at bounding box center [534, 64] width 14 height 14
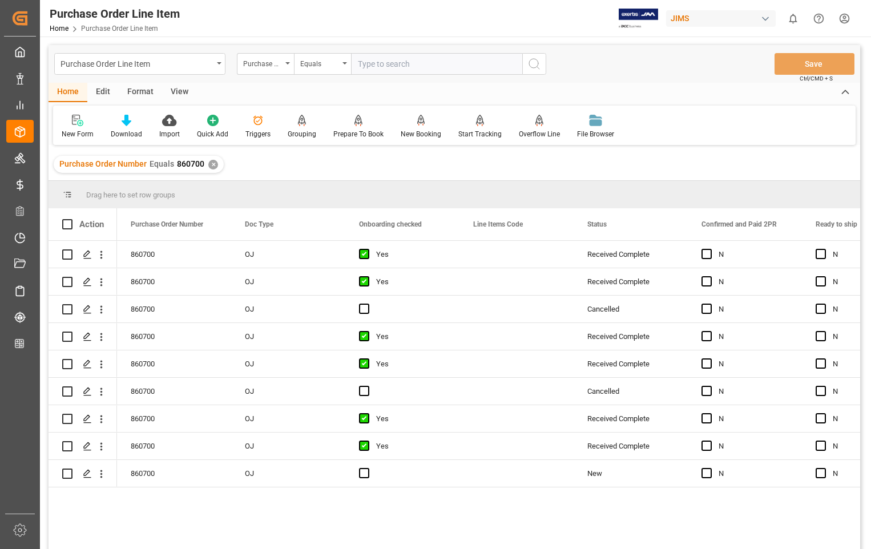
click at [186, 88] on div "View" at bounding box center [179, 92] width 35 height 19
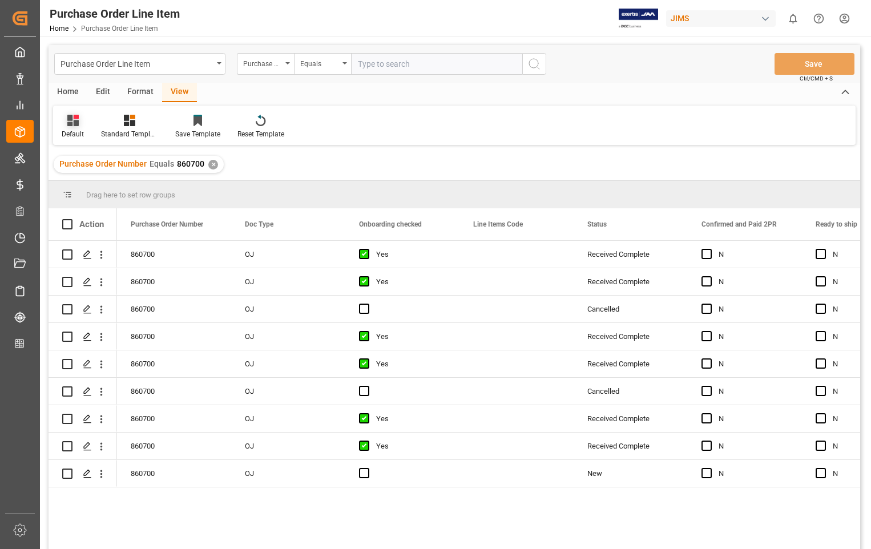
click at [79, 125] on div at bounding box center [73, 120] width 22 height 12
click at [82, 185] on div "Sophia setting." at bounding box center [117, 185] width 100 height 12
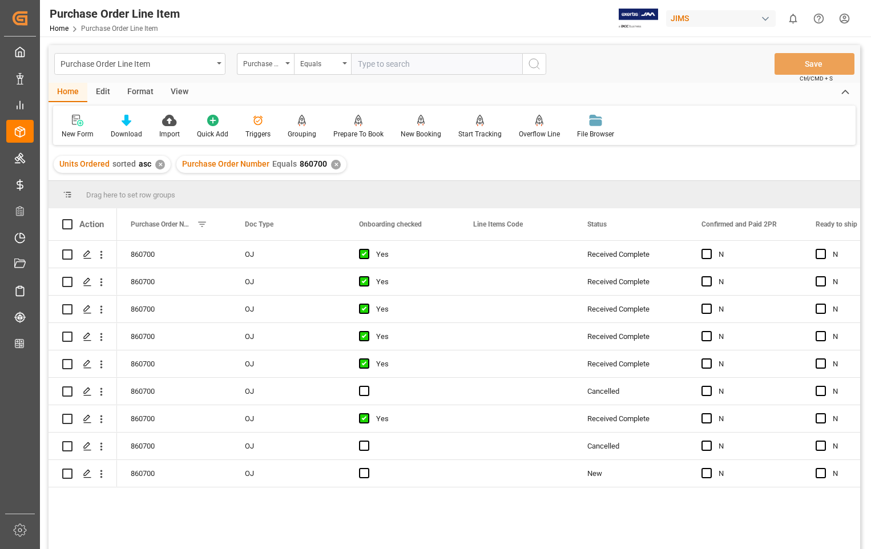
click at [177, 92] on div "View" at bounding box center [179, 92] width 35 height 19
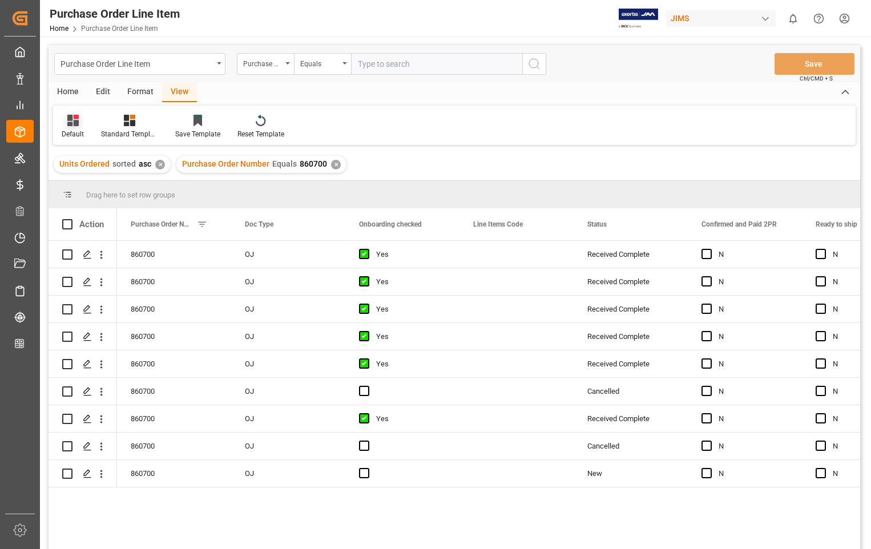
click at [70, 127] on div "Default" at bounding box center [72, 126] width 39 height 25
click at [109, 179] on div "Sophia setting." at bounding box center [117, 185] width 100 height 12
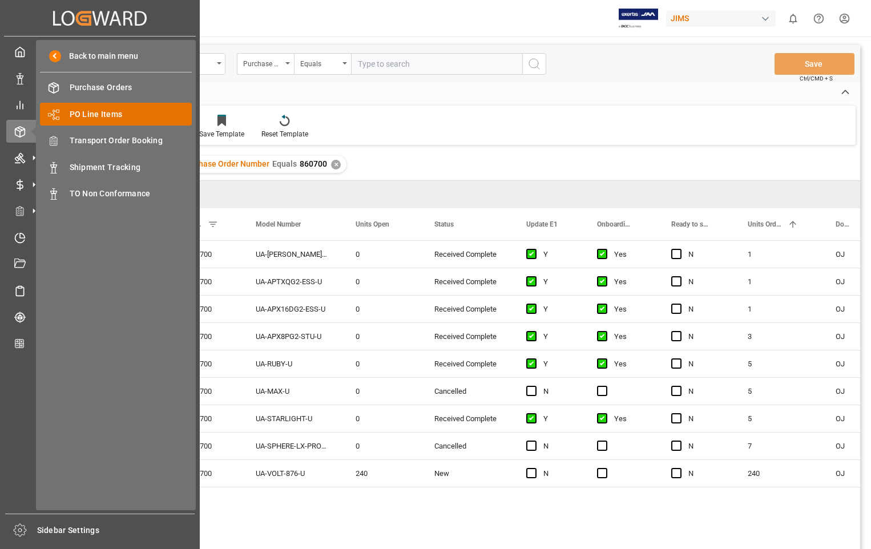
click at [111, 113] on span "PO Line Items" at bounding box center [131, 114] width 123 height 12
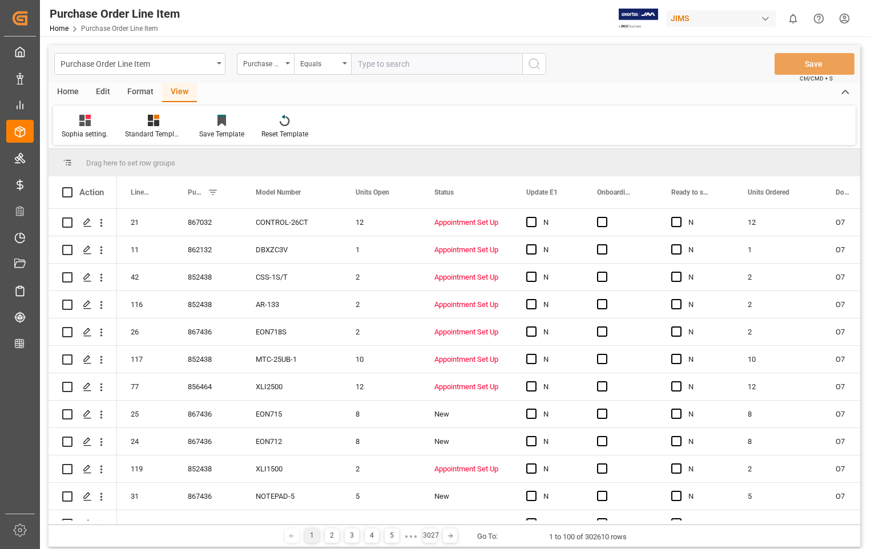
click at [419, 60] on input "text" at bounding box center [436, 64] width 171 height 22
type input "860700"
click at [533, 66] on icon "search button" at bounding box center [534, 64] width 14 height 14
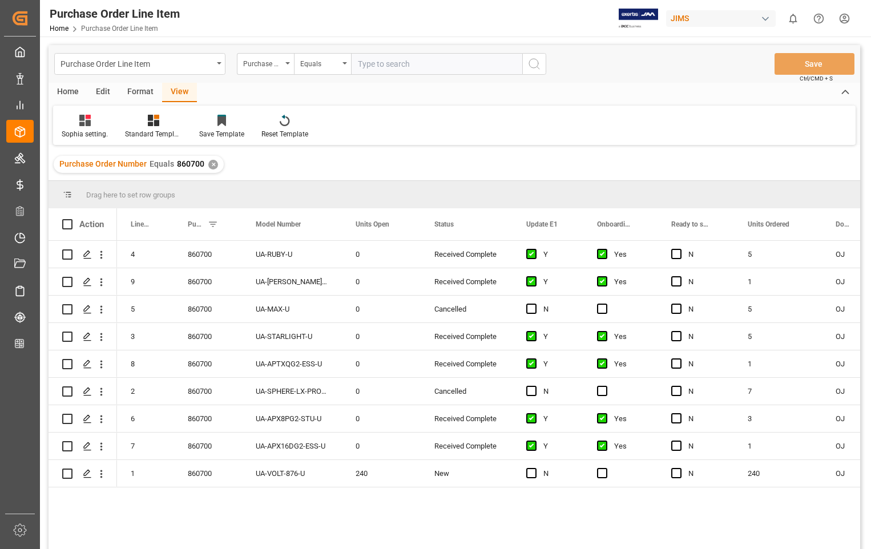
click at [189, 93] on div "View" at bounding box center [179, 92] width 35 height 19
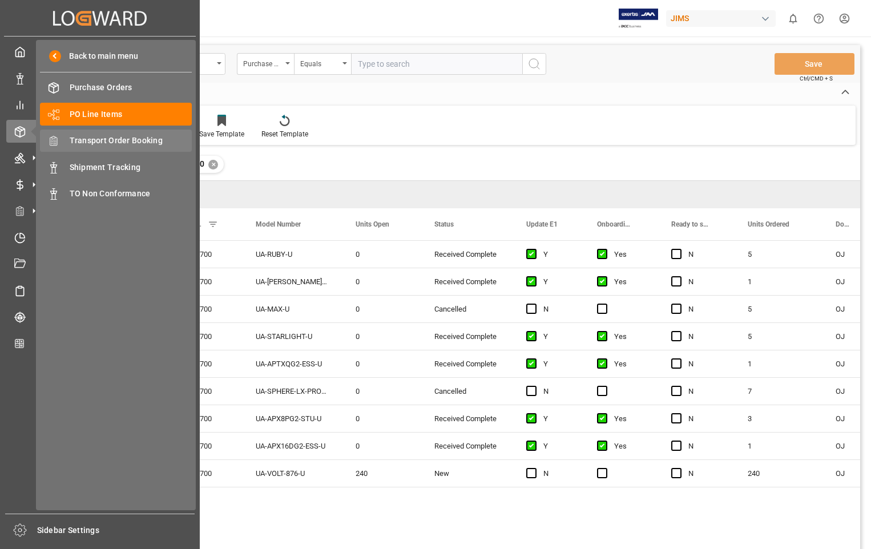
click at [110, 134] on div "Transport Order Booking Transport Order Booking" at bounding box center [116, 141] width 152 height 22
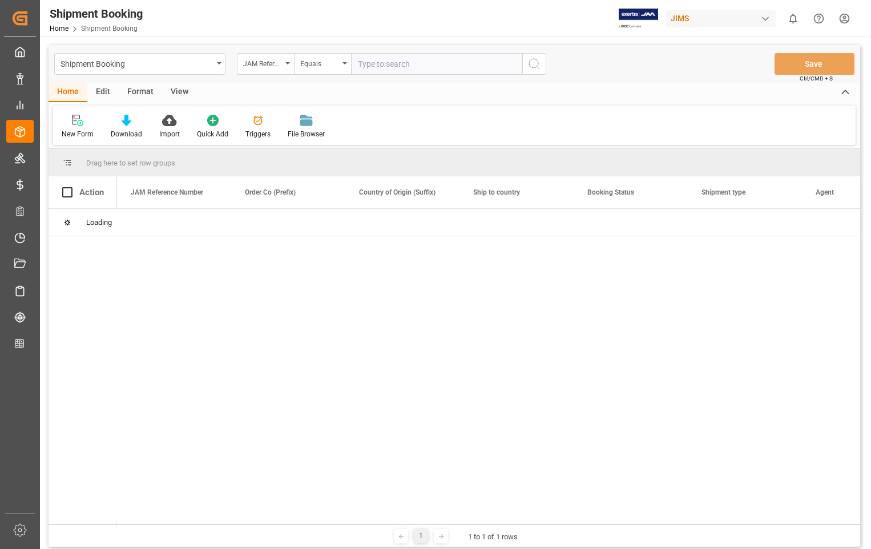
click at [444, 61] on input "text" at bounding box center [436, 64] width 171 height 22
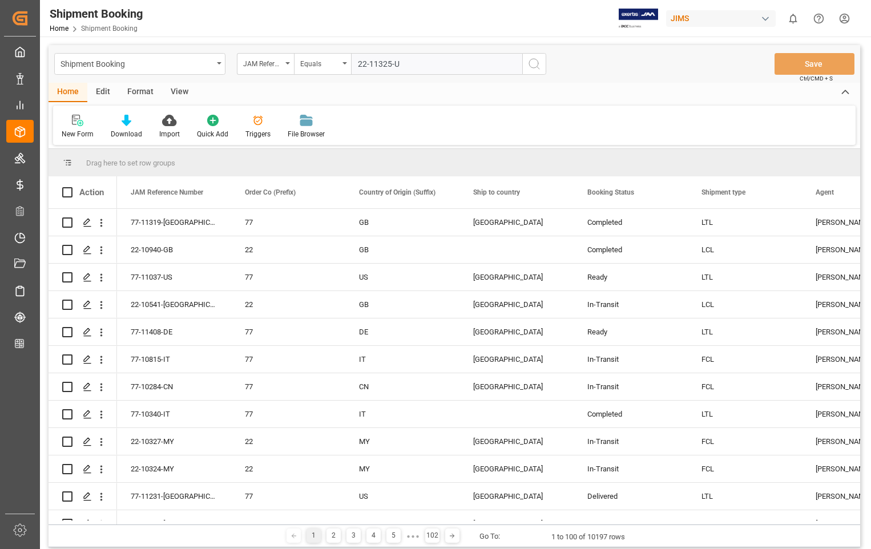
type input "22-11325-US"
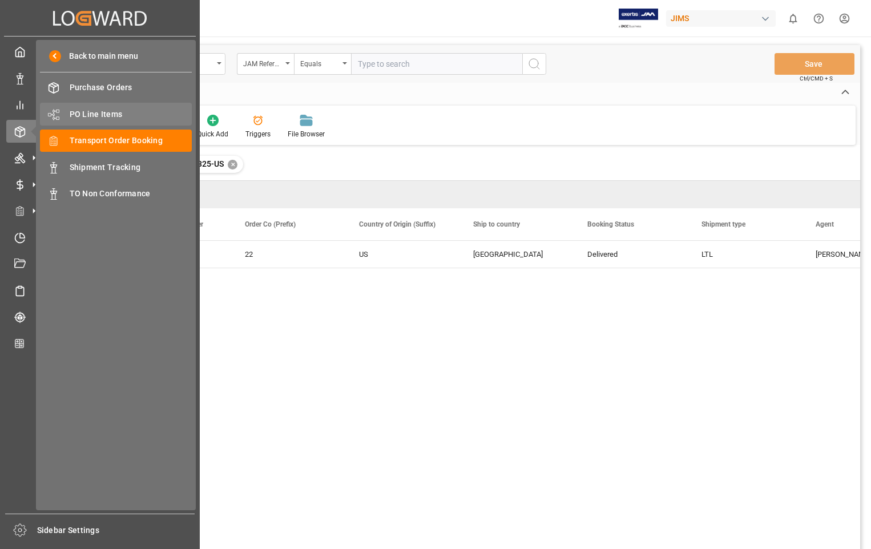
click at [100, 112] on span "PO Line Items" at bounding box center [131, 114] width 123 height 12
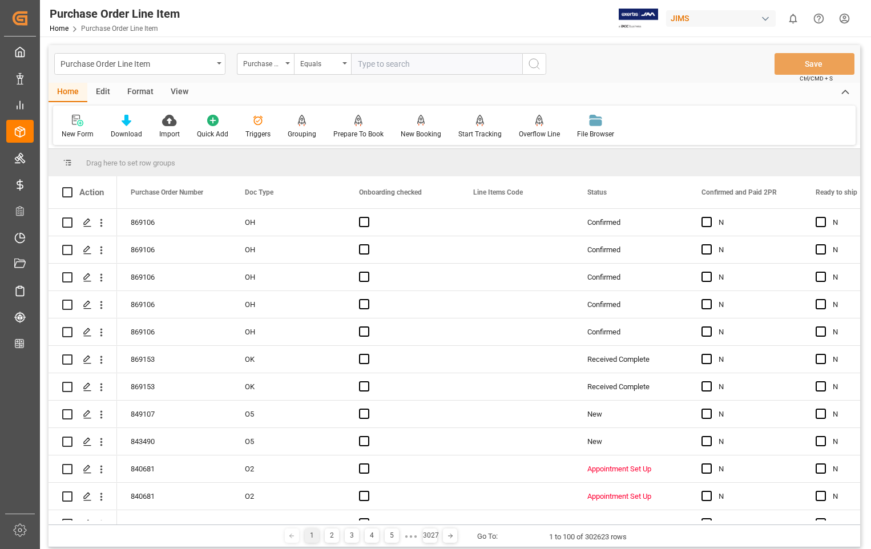
click at [426, 63] on input "text" at bounding box center [436, 64] width 171 height 22
type input "860700"
click at [529, 66] on icon "search button" at bounding box center [534, 64] width 14 height 14
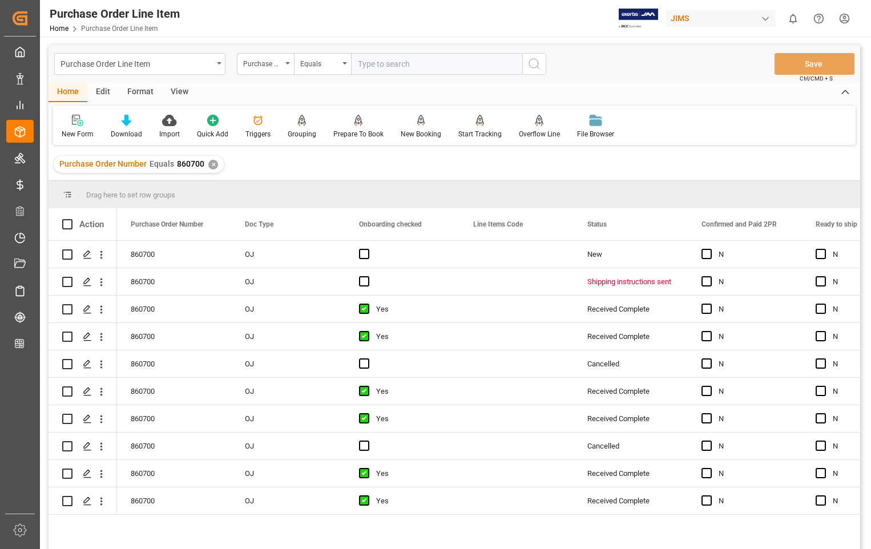
click at [184, 88] on div "View" at bounding box center [179, 92] width 35 height 19
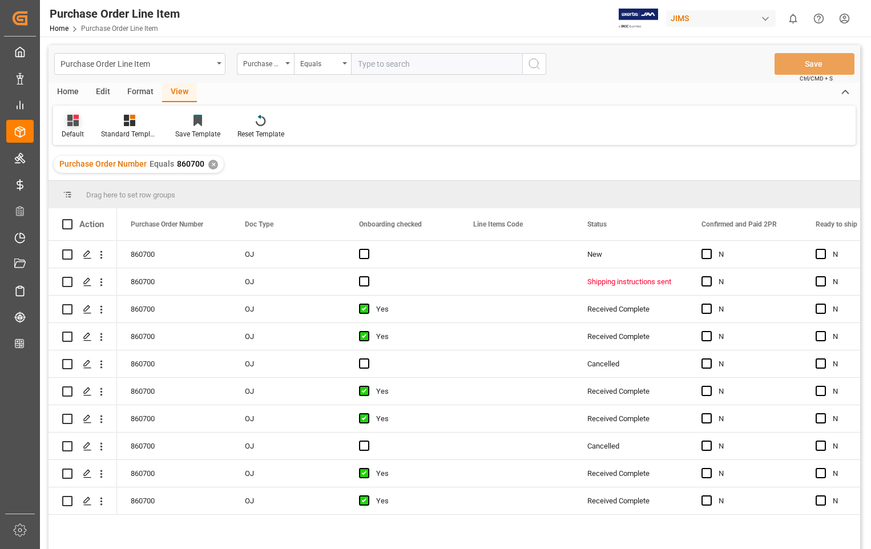
click at [75, 131] on div "Default" at bounding box center [73, 134] width 22 height 10
click at [86, 185] on div "Sophia setting." at bounding box center [117, 185] width 100 height 12
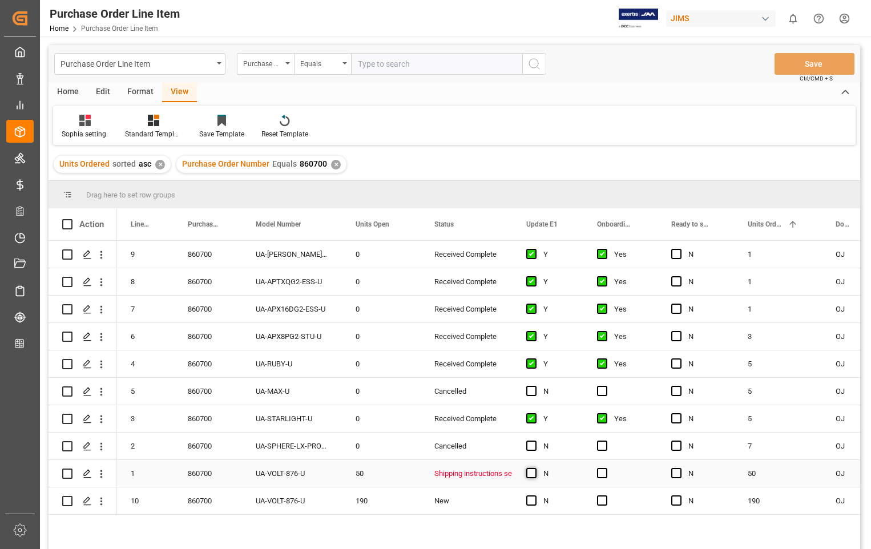
click at [533, 478] on span "Press SPACE to select this row." at bounding box center [531, 473] width 10 height 10
click at [535, 468] on input "Press SPACE to select this row." at bounding box center [535, 468] width 0 height 0
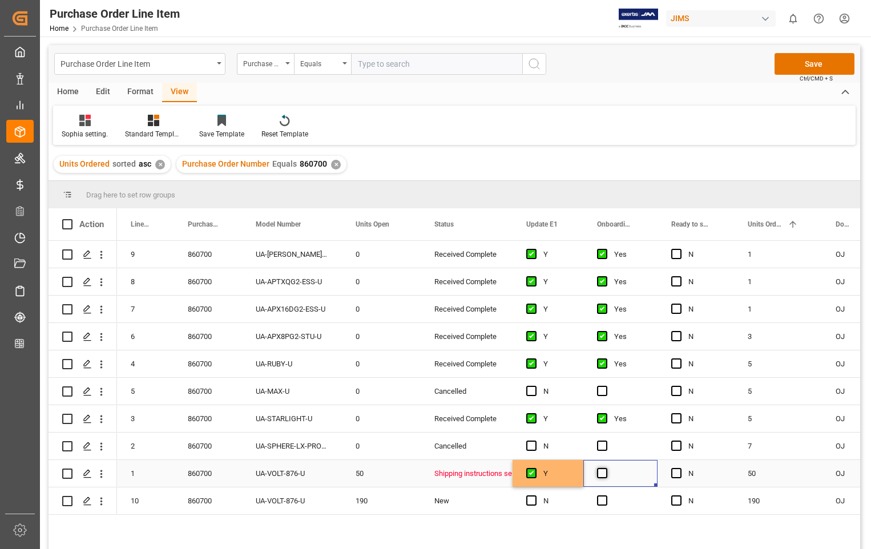
click at [604, 475] on span "Press SPACE to select this row." at bounding box center [602, 473] width 10 height 10
click at [605, 468] on input "Press SPACE to select this row." at bounding box center [605, 468] width 0 height 0
click at [822, 67] on button "Save" at bounding box center [814, 64] width 80 height 22
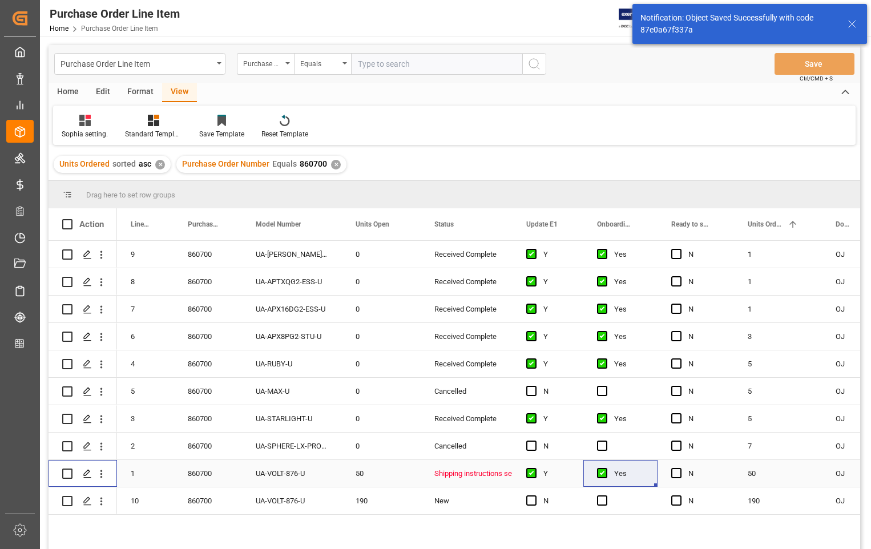
click at [67, 475] on input "Press Space to toggle row selection (unchecked)" at bounding box center [67, 473] width 10 height 10
checkbox input "true"
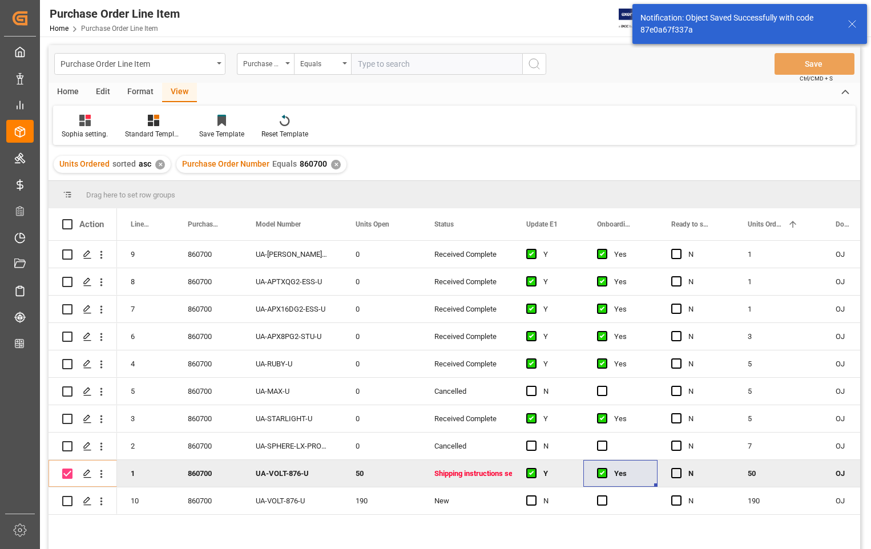
click at [65, 92] on div "Home" at bounding box center [67, 92] width 39 height 19
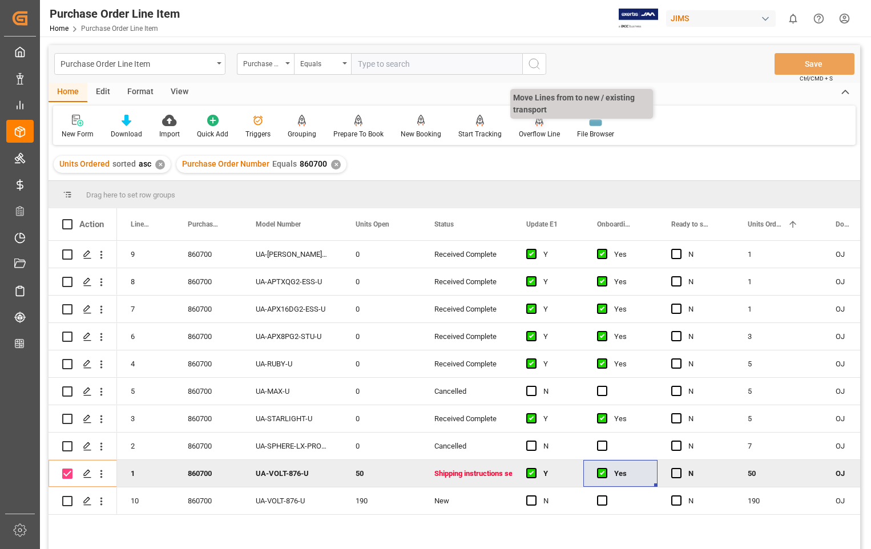
click at [529, 127] on div "Overflow Line" at bounding box center [539, 126] width 58 height 25
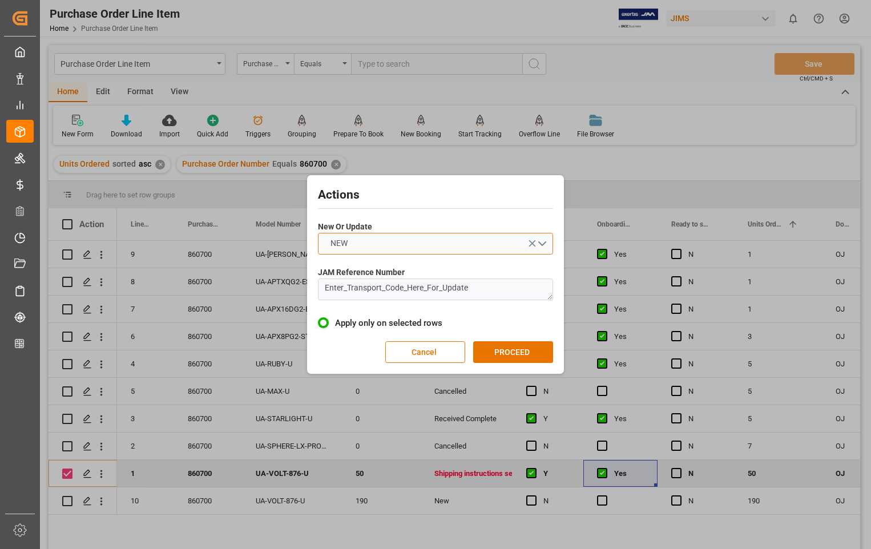
click at [543, 242] on button "NEW" at bounding box center [435, 244] width 235 height 22
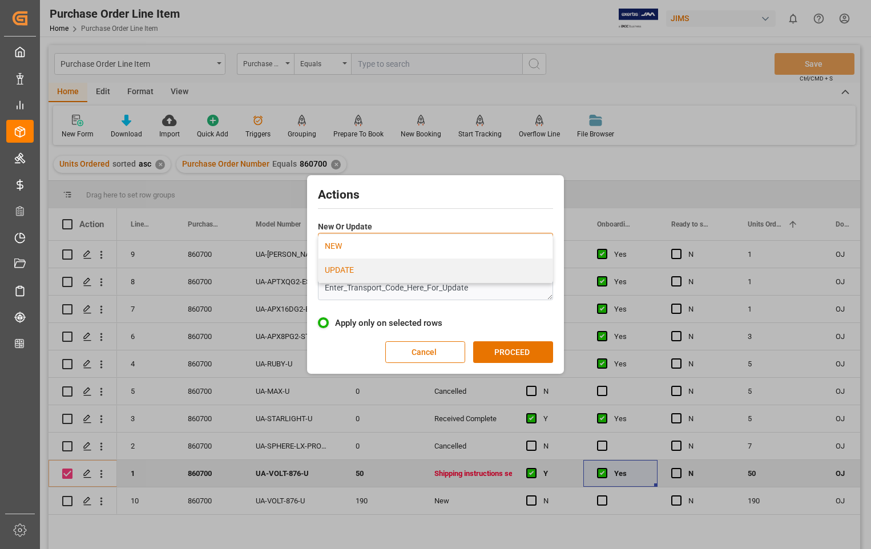
click at [377, 273] on div "UPDATE" at bounding box center [435, 270] width 234 height 24
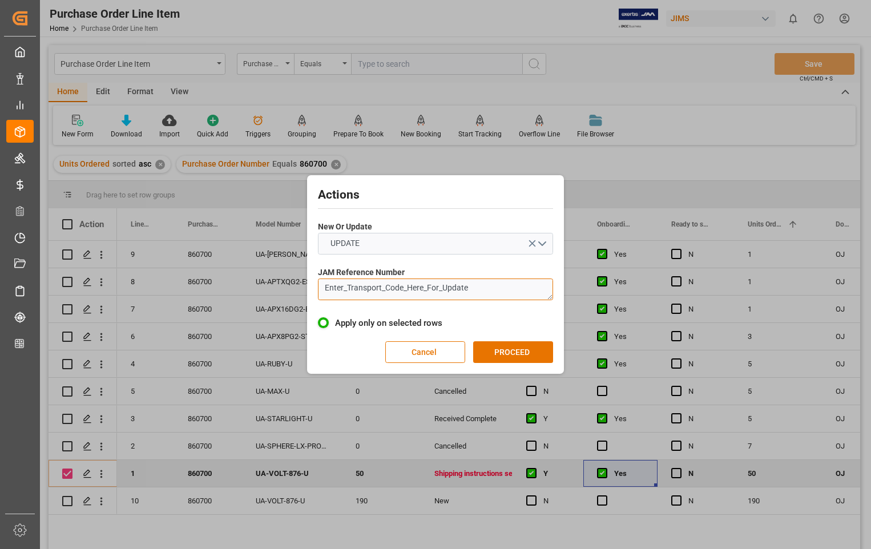
click at [462, 285] on textarea "Enter_Transport_Code_Here_For_Update" at bounding box center [435, 289] width 235 height 22
drag, startPoint x: 485, startPoint y: 290, endPoint x: 317, endPoint y: 290, distance: 167.7
click at [317, 290] on div "Actions New Or Update UPDATE JAM Reference Number Enter_Transport_Code_Here_For…" at bounding box center [435, 274] width 251 height 193
paste textarea "22-11410-[GEOGRAPHIC_DATA]"
type textarea "22-11410-[GEOGRAPHIC_DATA]"
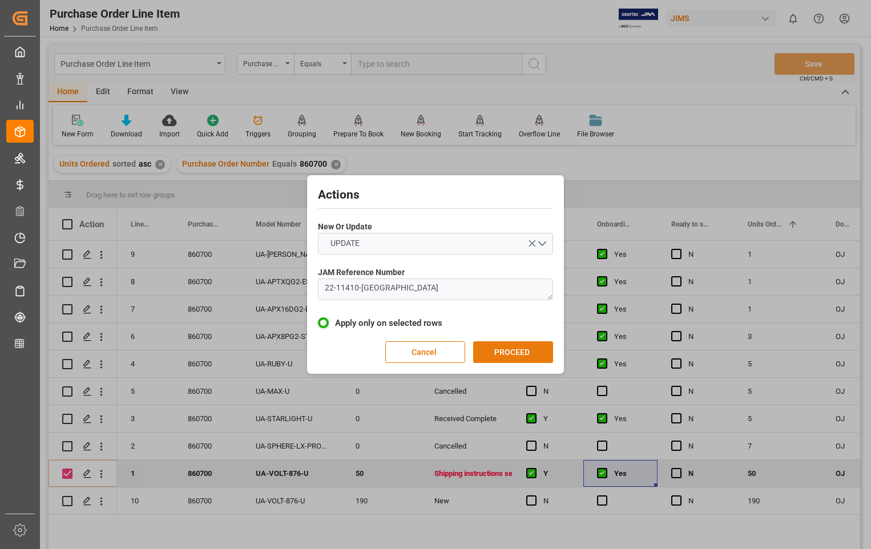
click at [519, 353] on button "PROCEED" at bounding box center [513, 352] width 80 height 22
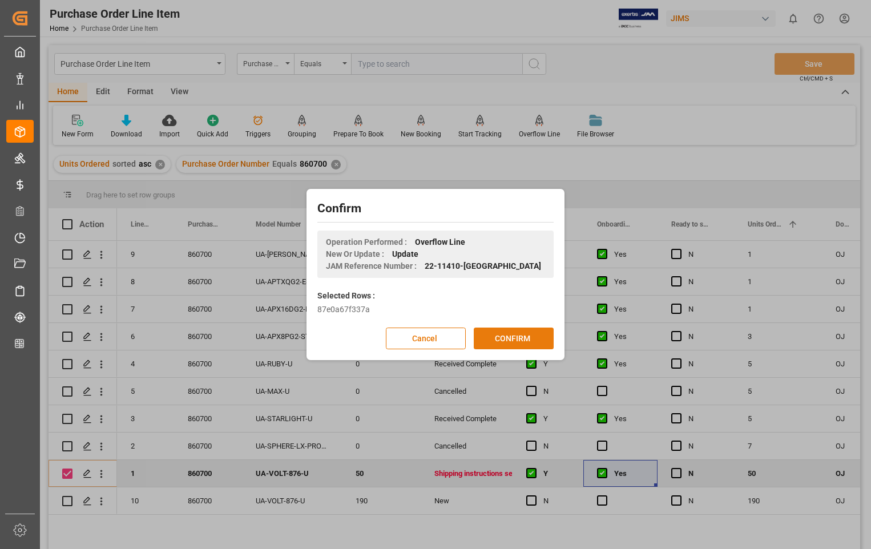
click at [513, 339] on button "CONFIRM" at bounding box center [514, 338] width 80 height 22
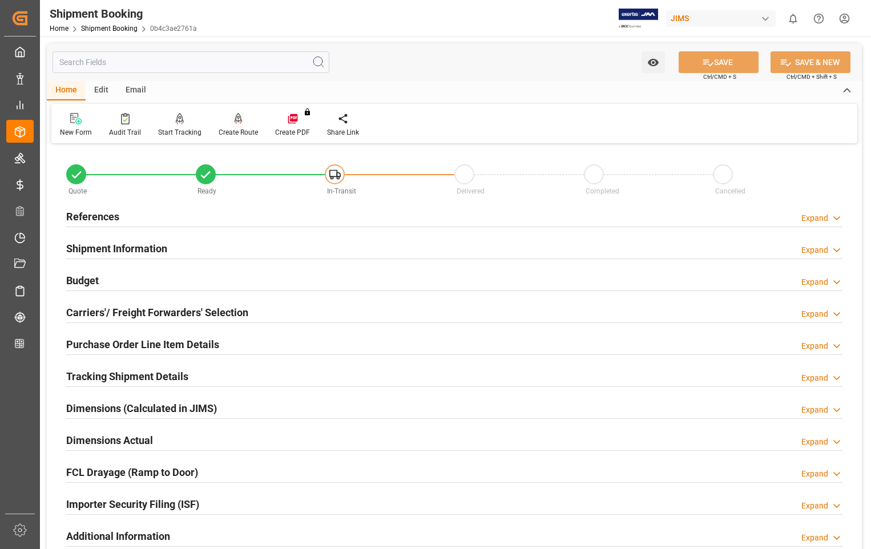
click at [234, 122] on icon at bounding box center [238, 118] width 8 height 11
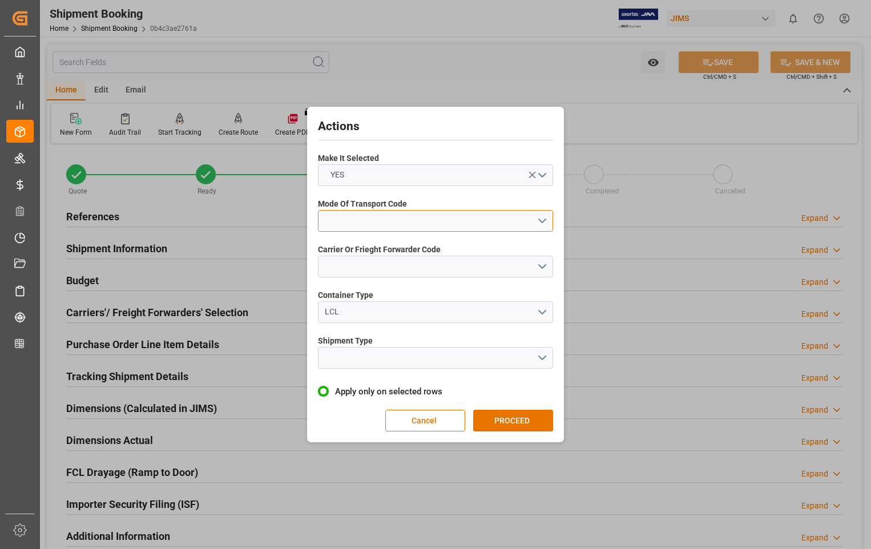
click at [545, 221] on button "open menu" at bounding box center [435, 221] width 235 height 22
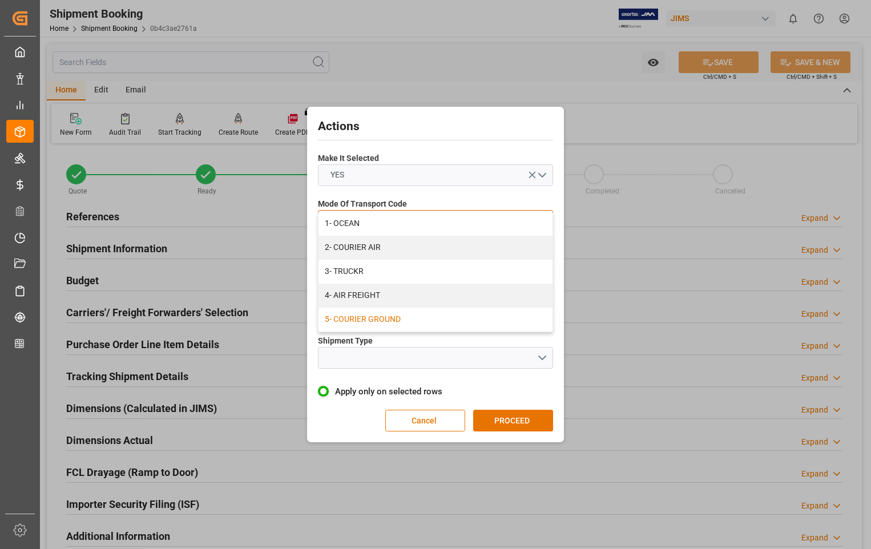
click at [382, 323] on div "5- COURIER GROUND" at bounding box center [435, 319] width 234 height 24
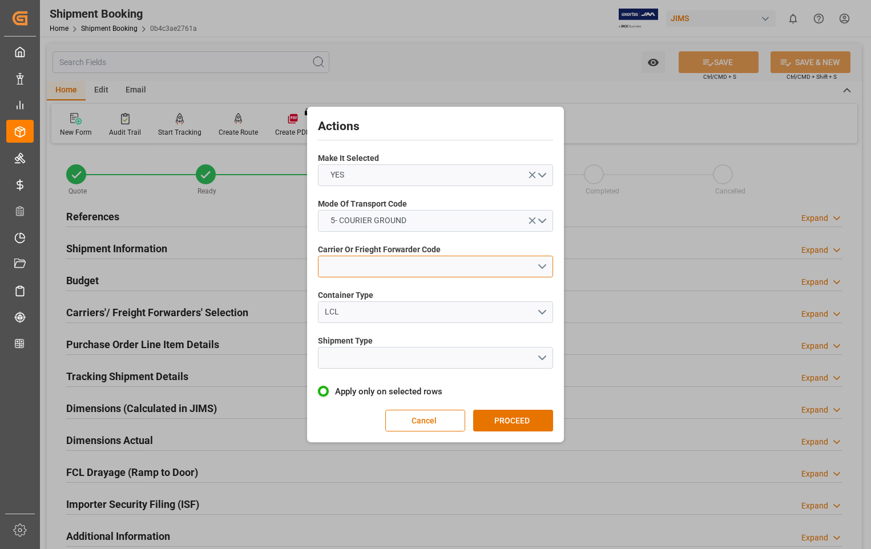
click at [544, 268] on button "open menu" at bounding box center [435, 267] width 235 height 22
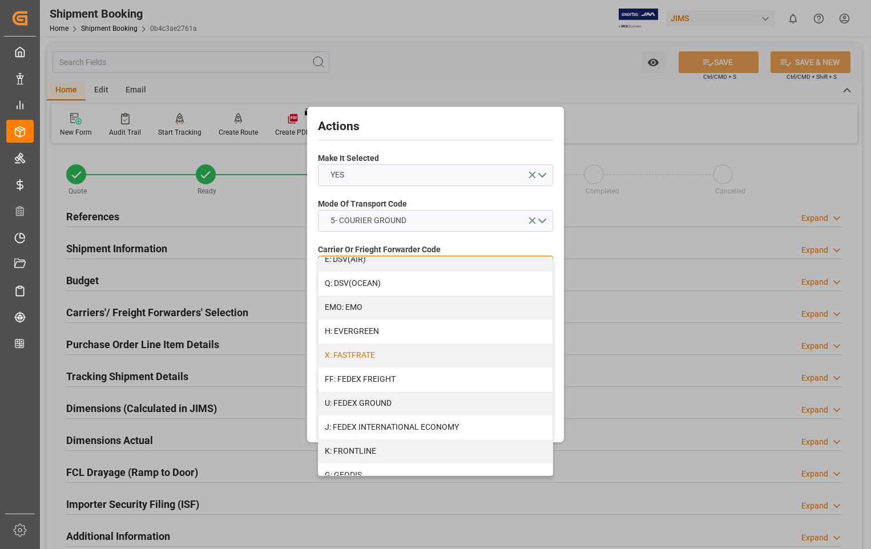
scroll to position [228, 0]
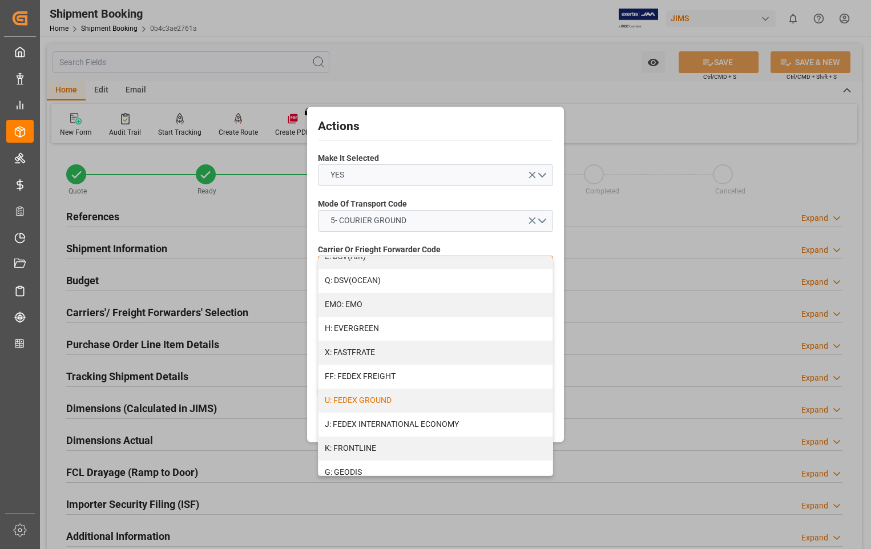
click at [419, 399] on div "U: FEDEX GROUND" at bounding box center [435, 401] width 234 height 24
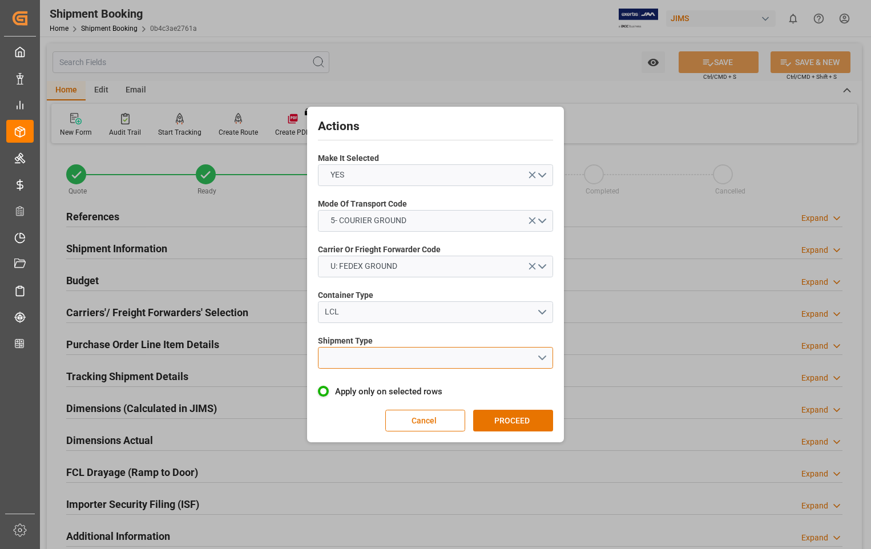
click at [544, 356] on button "open menu" at bounding box center [435, 358] width 235 height 22
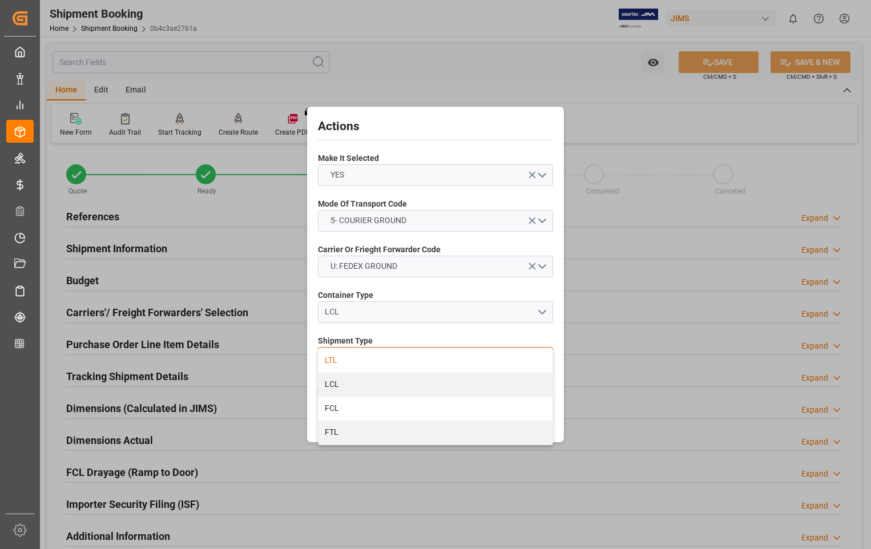
click at [343, 361] on div "LTL" at bounding box center [435, 361] width 234 height 24
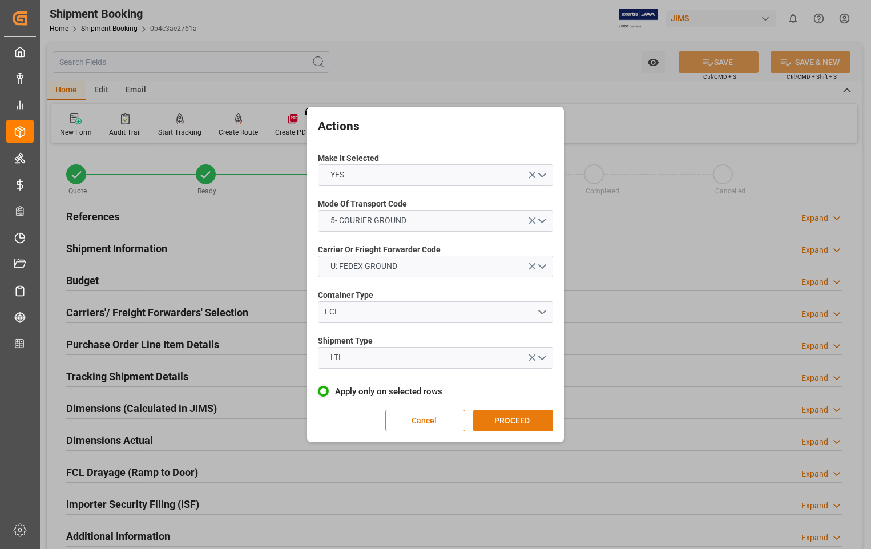
click at [519, 417] on button "PROCEED" at bounding box center [513, 421] width 80 height 22
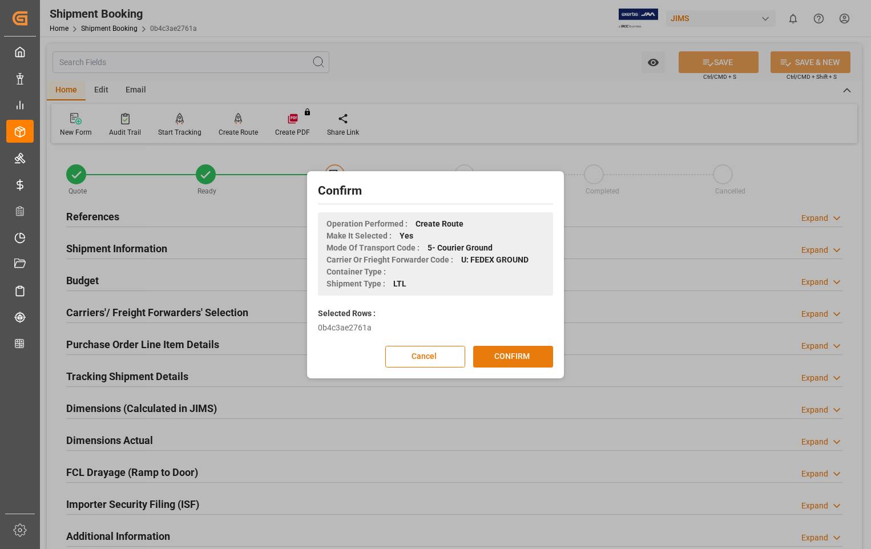
click at [506, 355] on button "CONFIRM" at bounding box center [513, 357] width 80 height 22
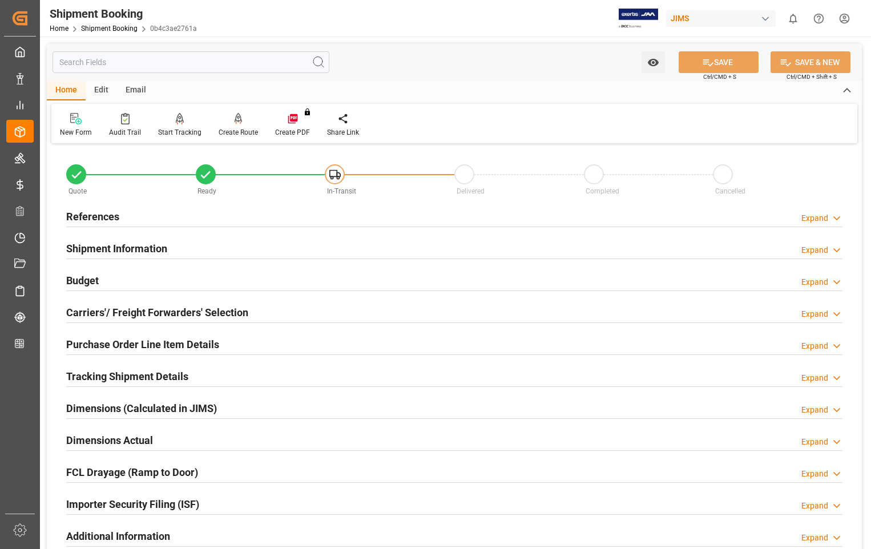
click at [126, 445] on h2 "Dimensions Actual" at bounding box center [109, 439] width 87 height 15
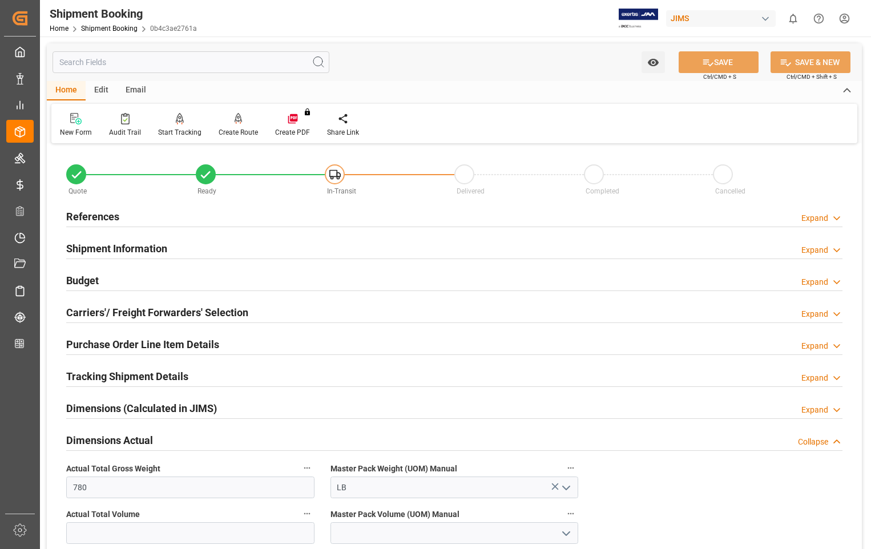
click at [127, 444] on h2 "Dimensions Actual" at bounding box center [109, 439] width 87 height 15
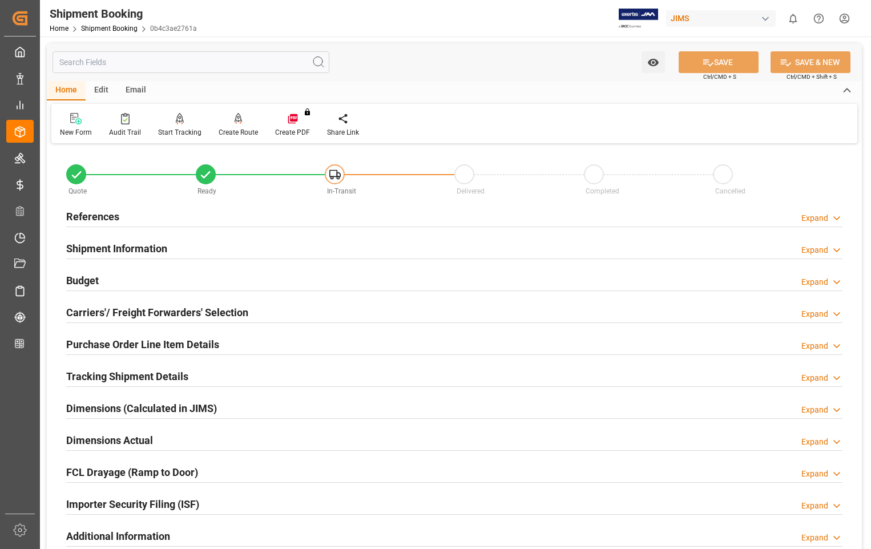
click at [157, 345] on h2 "Purchase Order Line Item Details" at bounding box center [142, 344] width 153 height 15
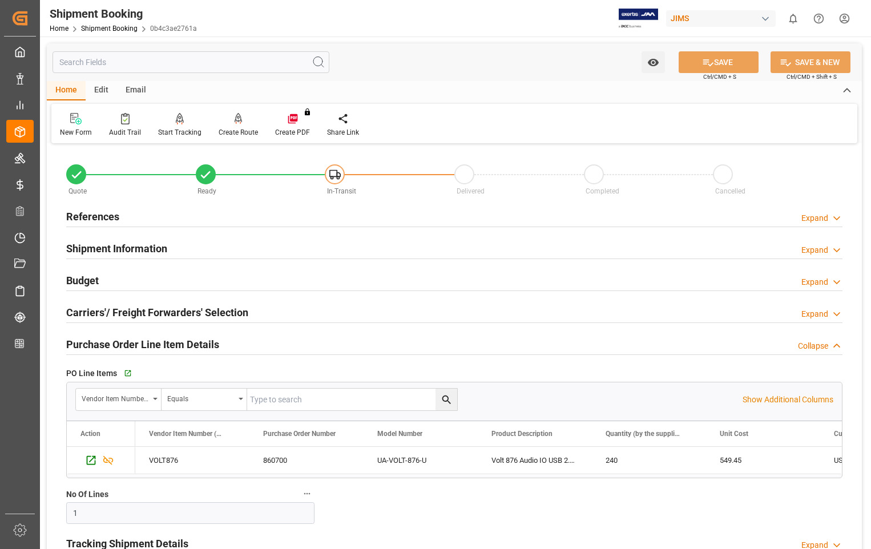
click at [156, 345] on h2 "Purchase Order Line Item Details" at bounding box center [142, 344] width 153 height 15
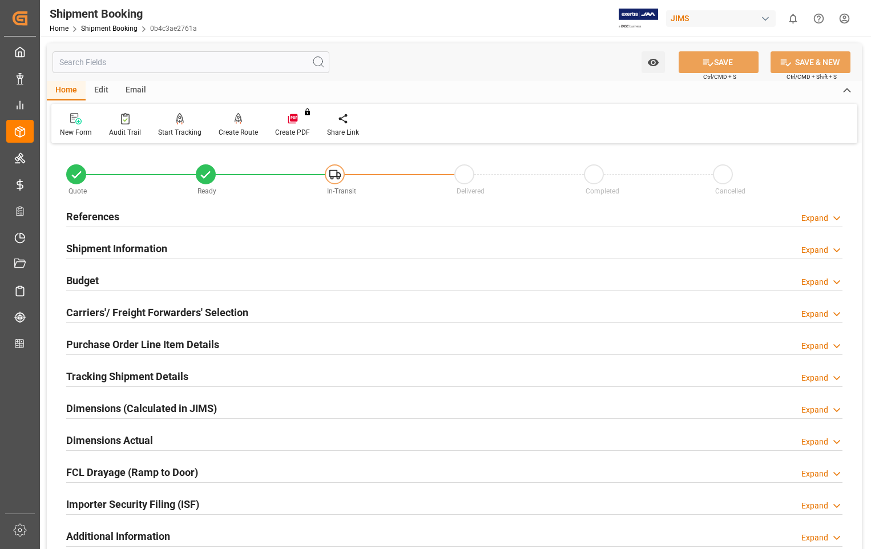
click at [121, 317] on h2 "Carriers'/ Freight Forwarders' Selection" at bounding box center [157, 312] width 182 height 15
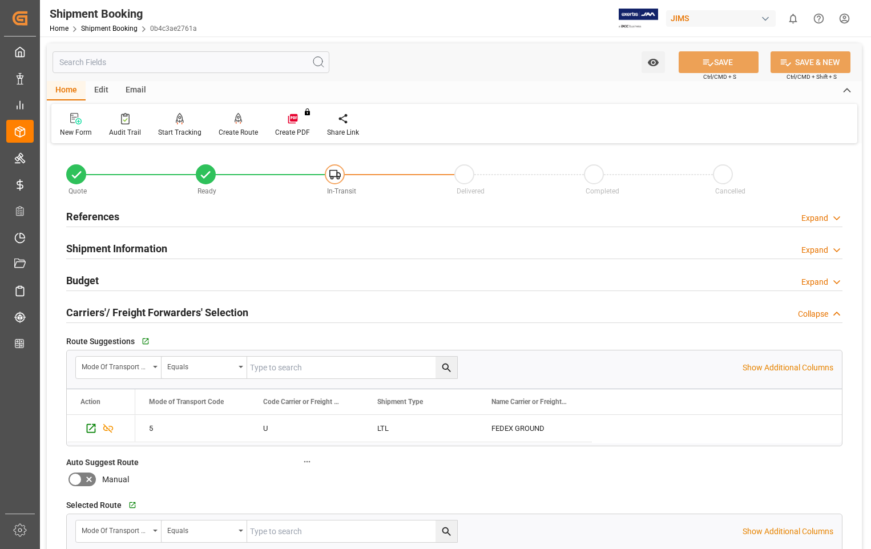
click at [121, 317] on h2 "Carriers'/ Freight Forwarders' Selection" at bounding box center [157, 312] width 182 height 15
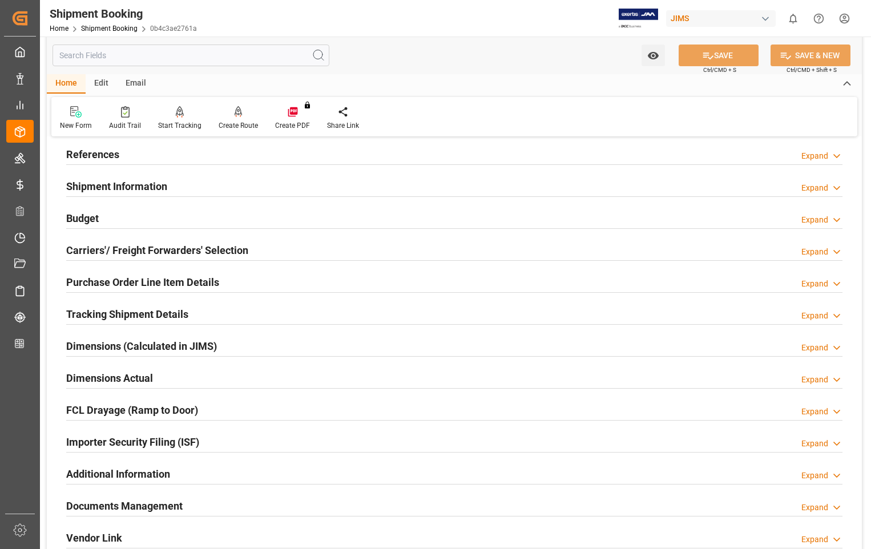
scroll to position [57, 0]
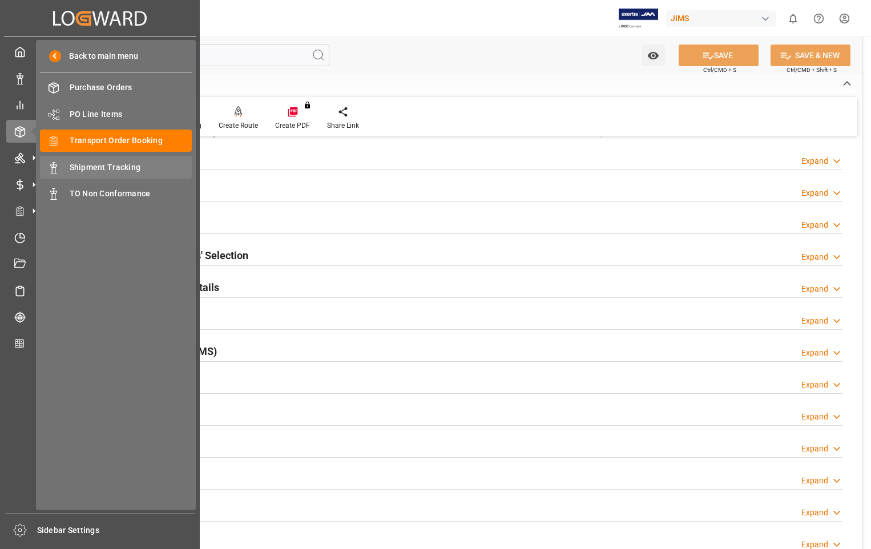
click at [129, 166] on span "Shipment Tracking" at bounding box center [131, 167] width 123 height 12
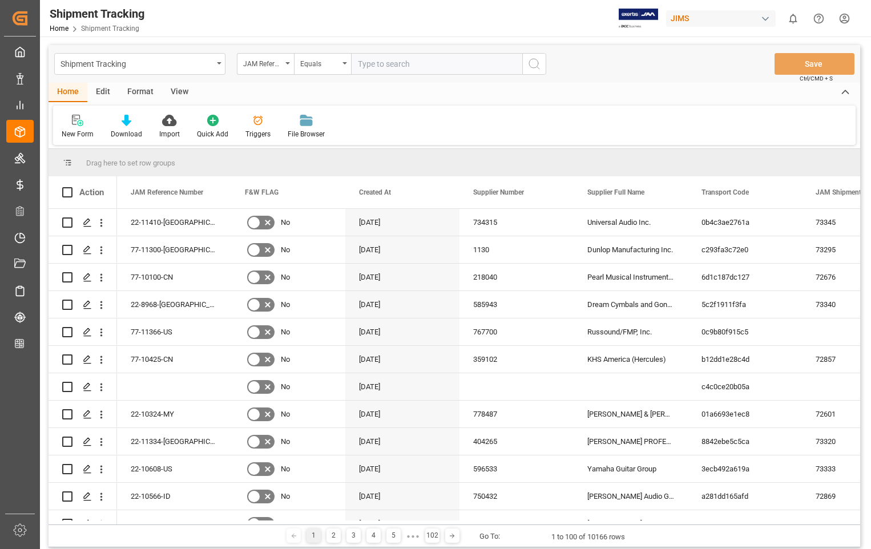
click at [431, 68] on input "text" at bounding box center [436, 64] width 171 height 22
type input "22-11410-[GEOGRAPHIC_DATA]"
click at [535, 67] on icon "search button" at bounding box center [534, 64] width 14 height 14
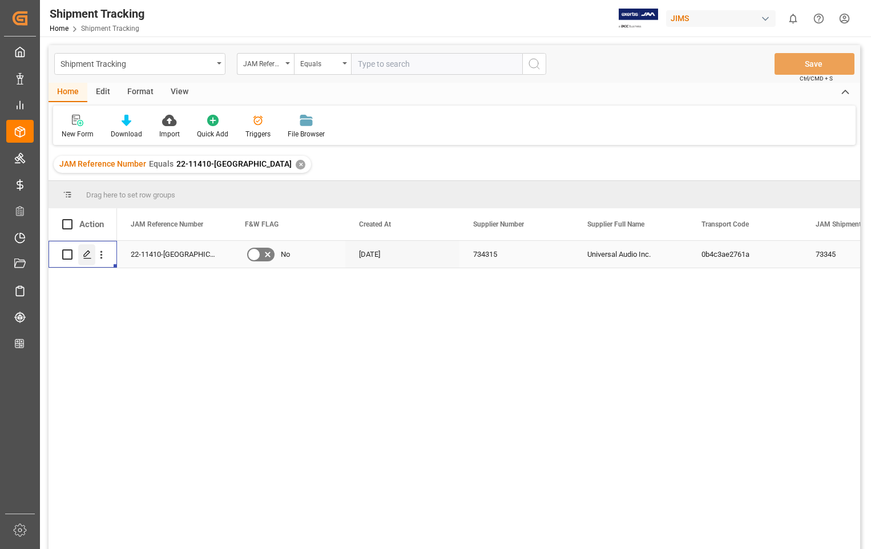
click at [86, 252] on icon "Press SPACE to select this row." at bounding box center [87, 254] width 9 height 9
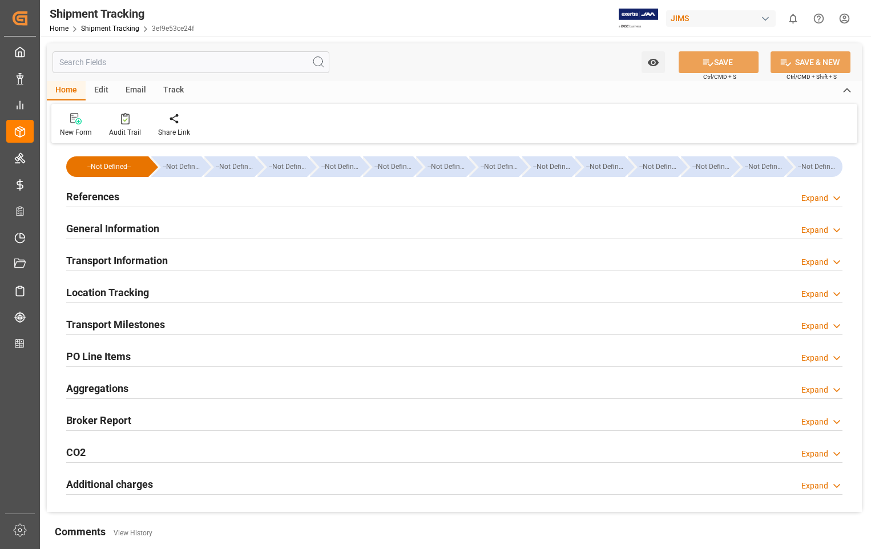
type input "27472.5"
click at [101, 201] on h2 "References" at bounding box center [92, 196] width 53 height 15
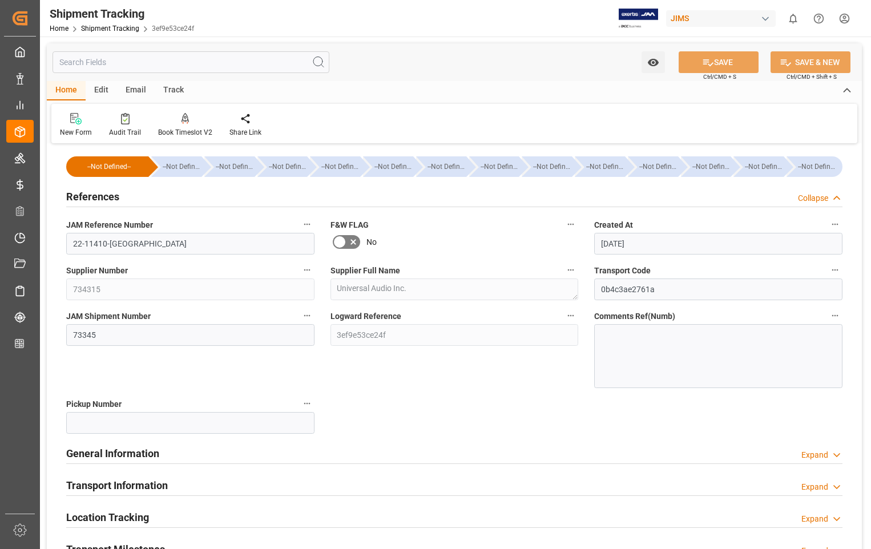
click at [101, 201] on h2 "References" at bounding box center [92, 196] width 53 height 15
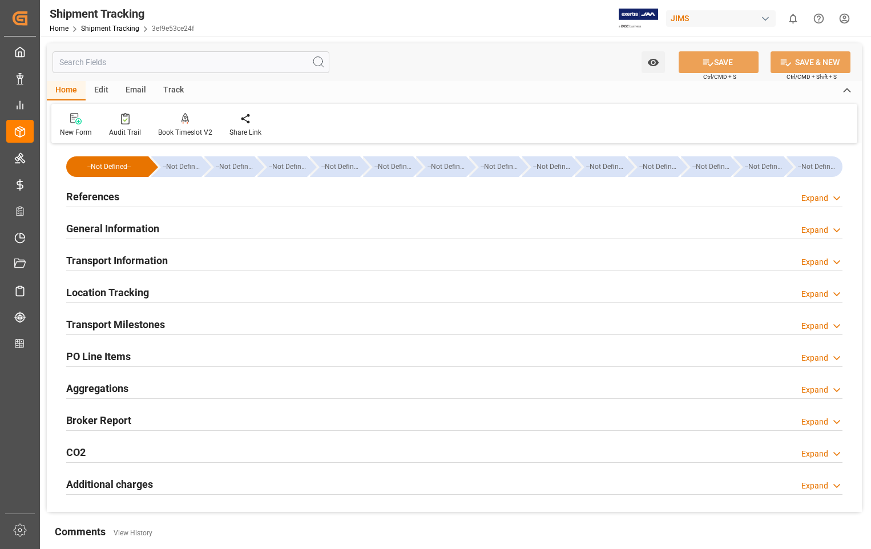
click at [110, 256] on h2 "Transport Information" at bounding box center [117, 260] width 102 height 15
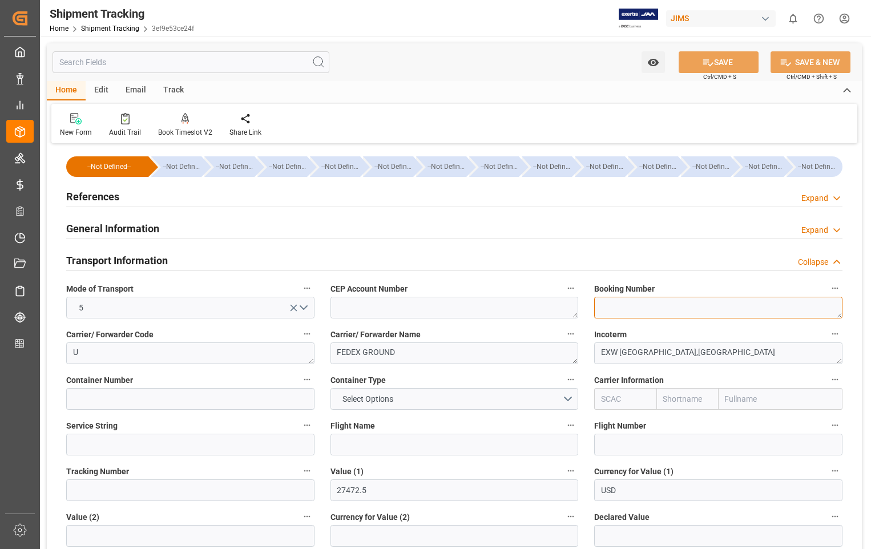
click at [624, 303] on textarea at bounding box center [718, 308] width 248 height 22
paste textarea "6388589104"
type textarea "6388589104"
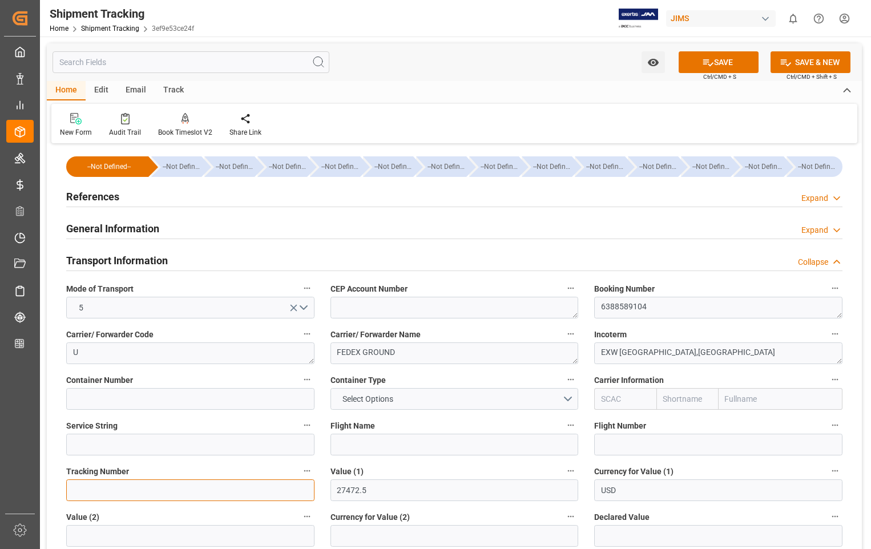
click at [110, 493] on input at bounding box center [190, 490] width 248 height 22
paste input "6388589104"
type input "6388589104"
click at [723, 71] on button "SAVE" at bounding box center [718, 62] width 80 height 22
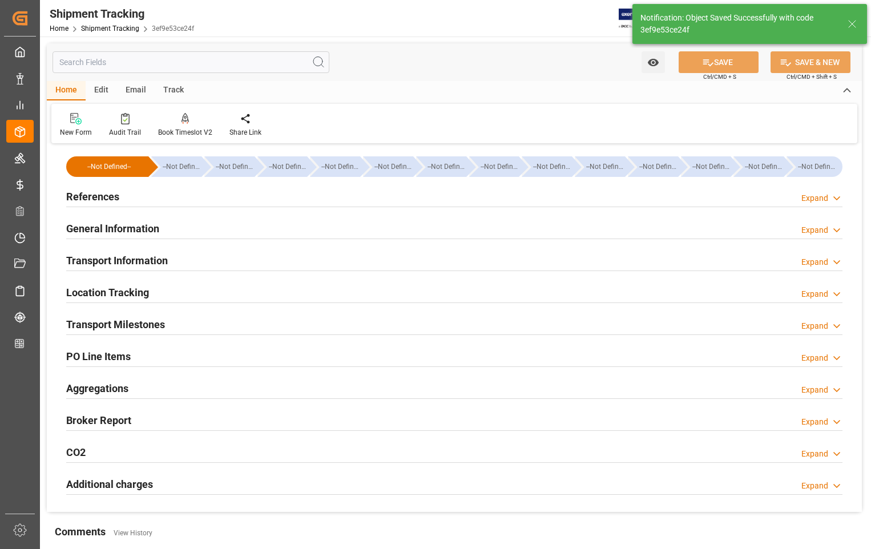
click at [131, 258] on h2 "Transport Information" at bounding box center [117, 260] width 102 height 15
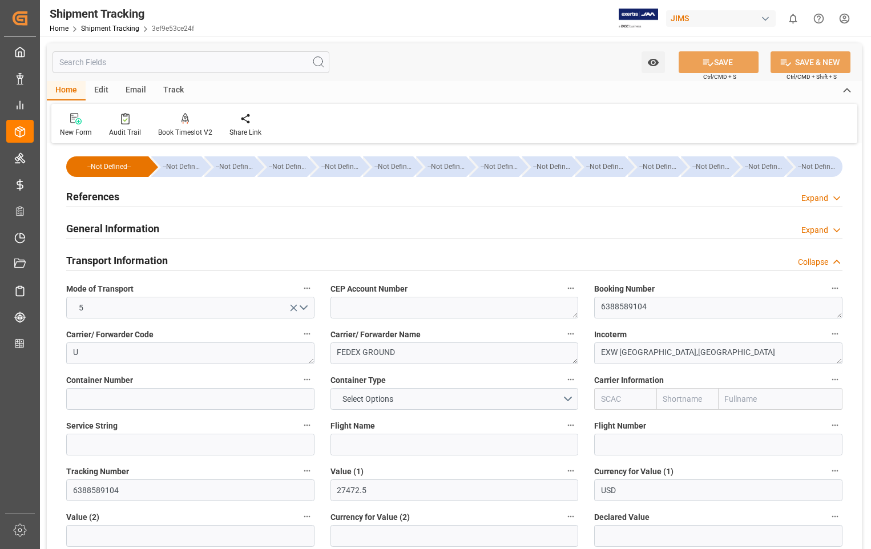
click at [131, 258] on h2 "Transport Information" at bounding box center [117, 260] width 102 height 15
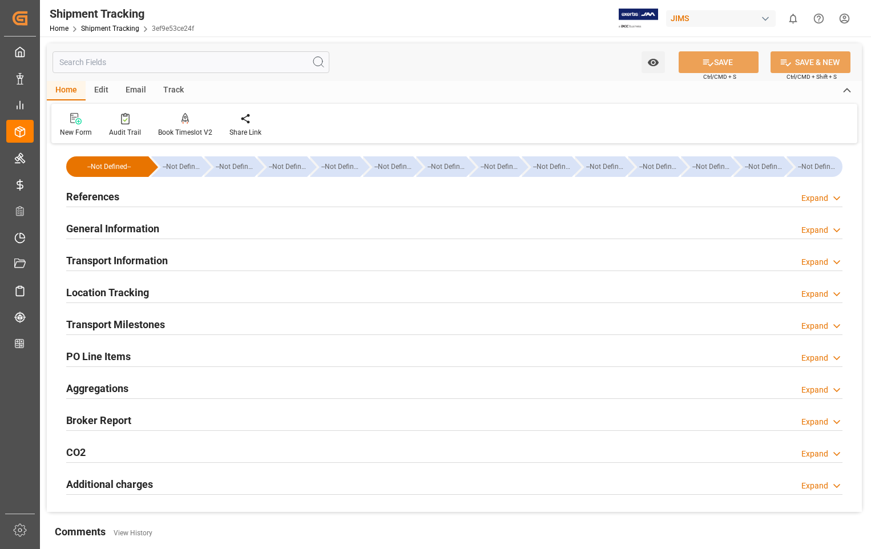
click at [129, 325] on h2 "Transport Milestones" at bounding box center [115, 324] width 99 height 15
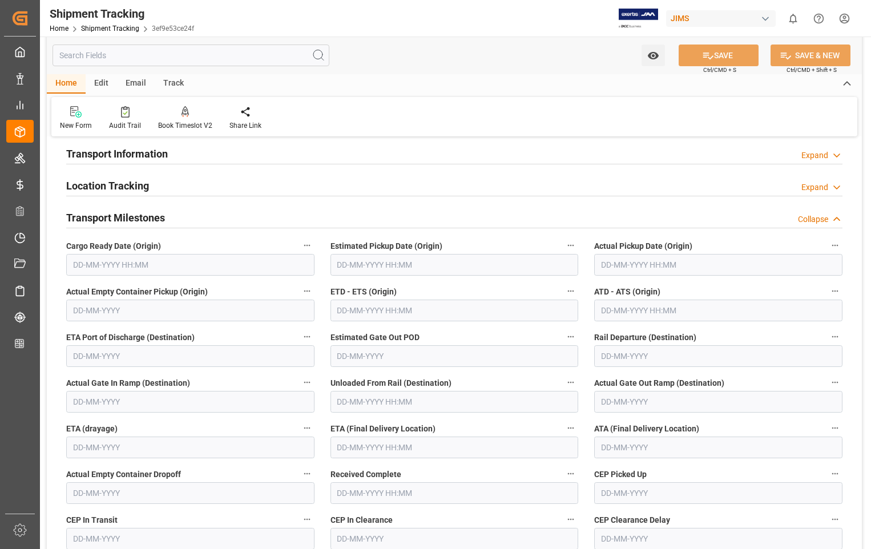
scroll to position [114, 0]
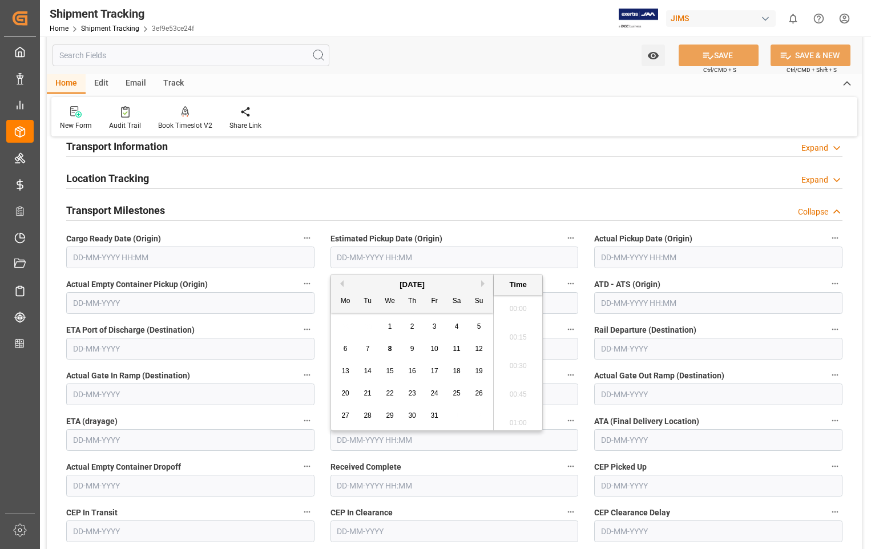
click at [428, 263] on input "text" at bounding box center [454, 257] width 248 height 22
click at [343, 349] on span "6" at bounding box center [345, 349] width 4 height 8
type input "[DATE] 00:00"
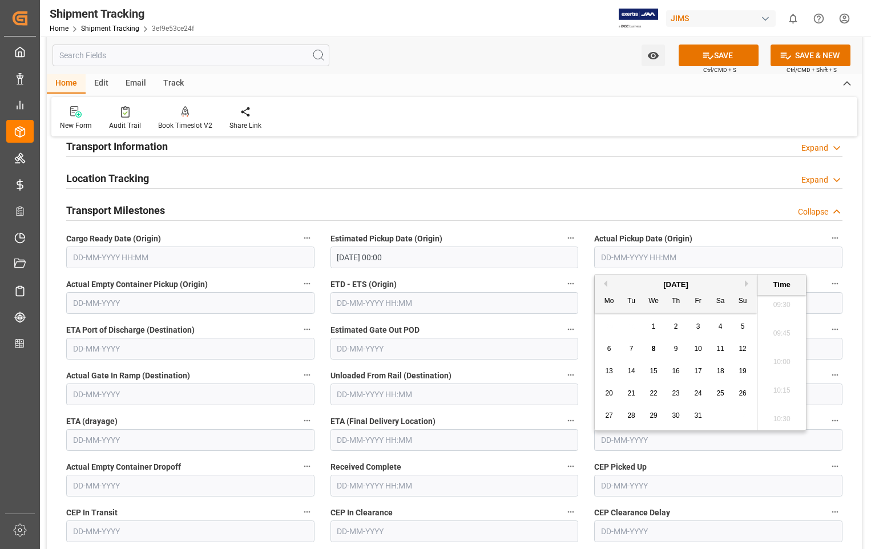
click at [724, 252] on input "text" at bounding box center [718, 257] width 248 height 22
click at [607, 350] on span "6" at bounding box center [609, 349] width 4 height 8
type input "[DATE] 00:00"
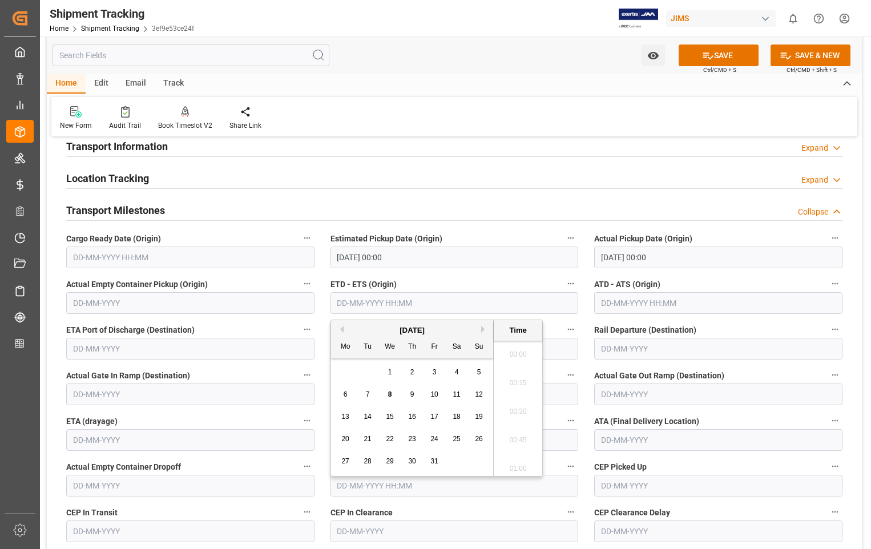
click at [395, 309] on input "text" at bounding box center [454, 303] width 248 height 22
click at [346, 391] on span "6" at bounding box center [345, 394] width 4 height 8
type input "[DATE] 00:00"
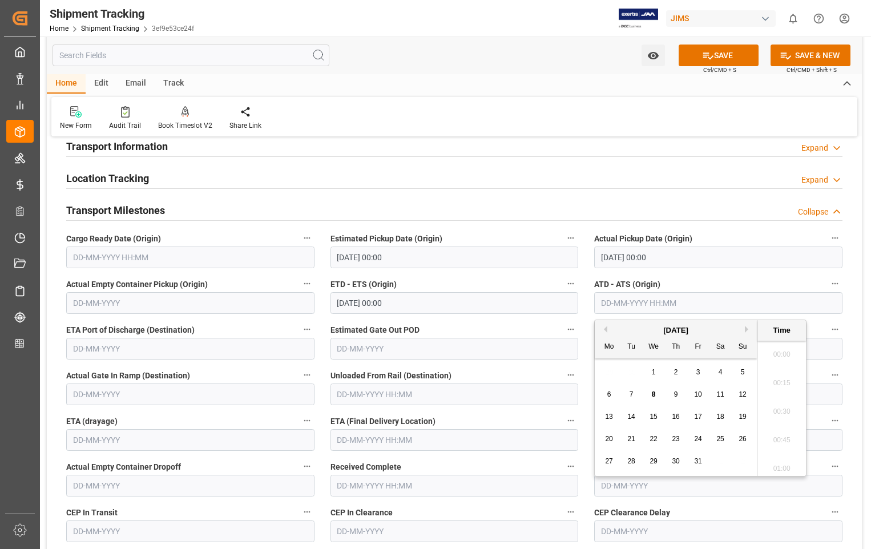
click at [726, 305] on input "text" at bounding box center [718, 303] width 248 height 22
click at [611, 393] on div "6" at bounding box center [609, 395] width 14 height 14
type input "[DATE] 00:00"
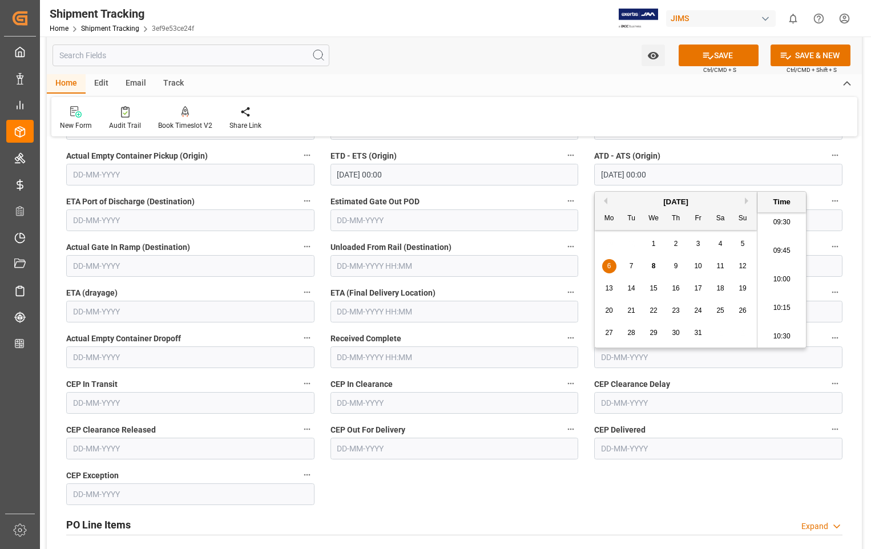
scroll to position [285, 0]
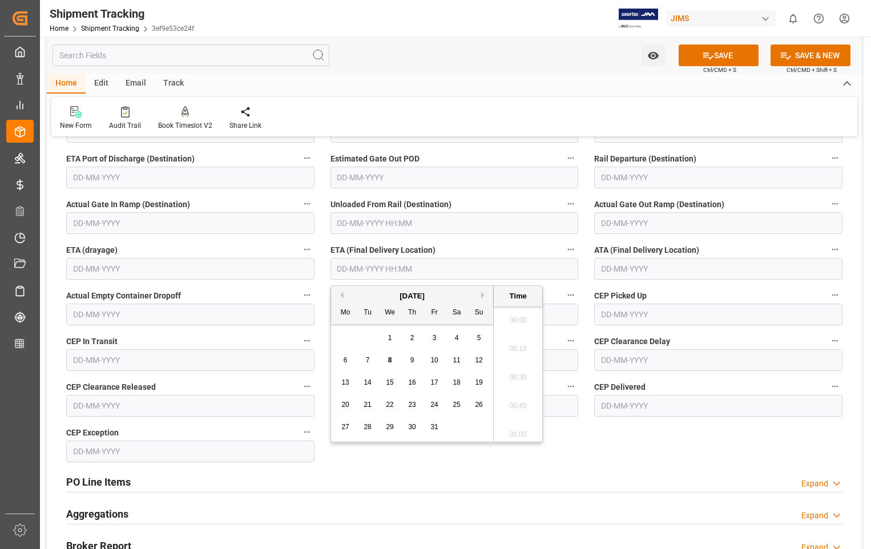
click at [447, 266] on input "text" at bounding box center [454, 269] width 248 height 22
click at [366, 383] on span "14" at bounding box center [366, 382] width 7 height 8
type input "[DATE] 00:00"
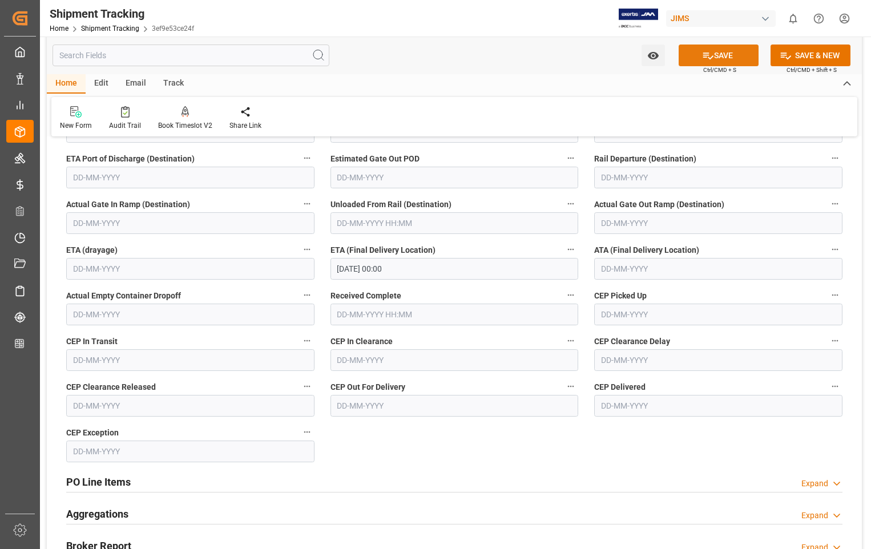
click at [714, 55] on button "SAVE" at bounding box center [718, 55] width 80 height 22
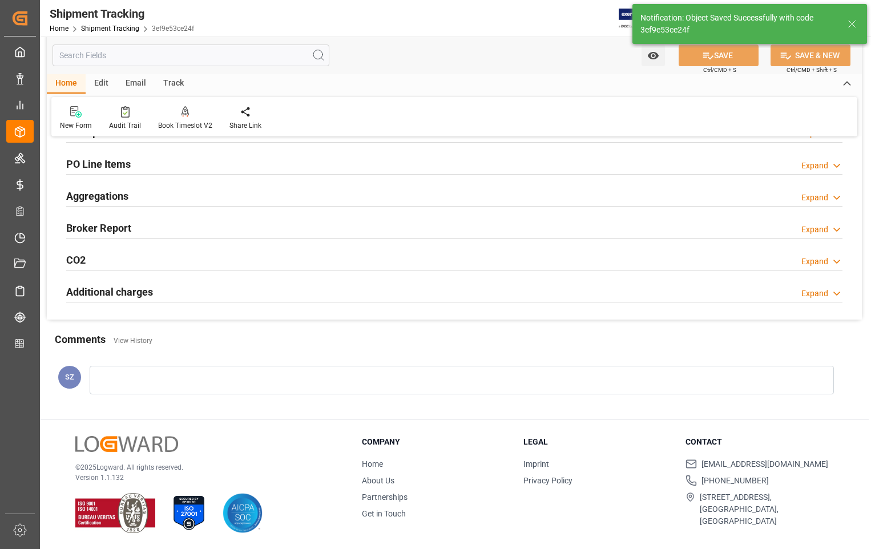
scroll to position [192, 0]
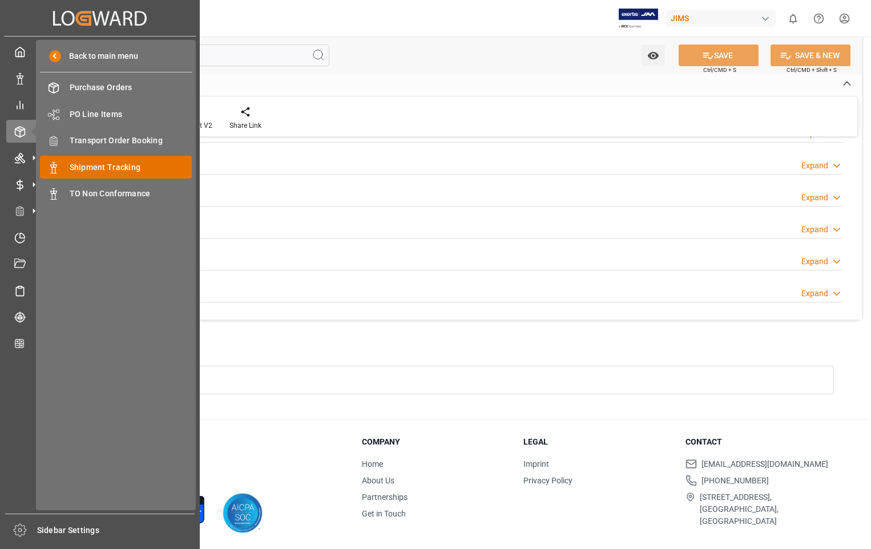
click at [93, 165] on span "Shipment Tracking" at bounding box center [131, 167] width 123 height 12
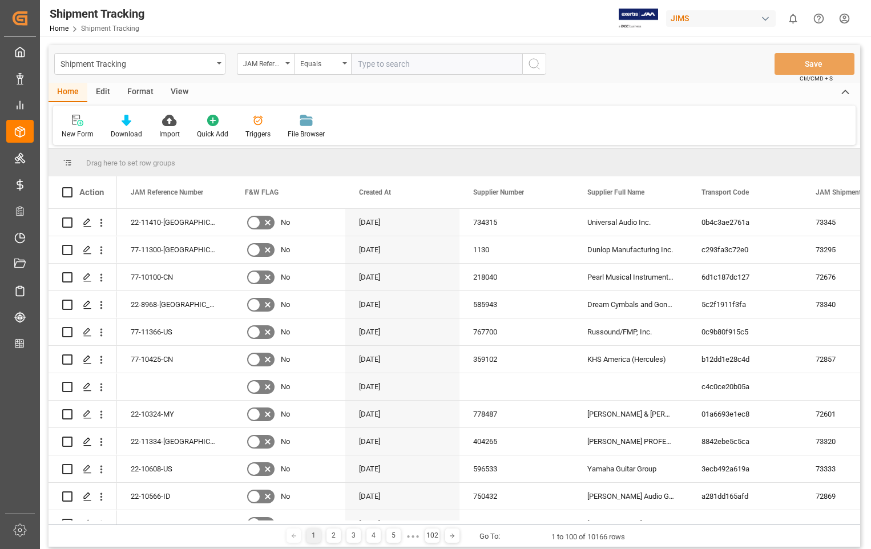
click at [439, 64] on input "text" at bounding box center [436, 64] width 171 height 22
type input "22-11334-[GEOGRAPHIC_DATA]"
click at [533, 60] on icon "search button" at bounding box center [534, 64] width 14 height 14
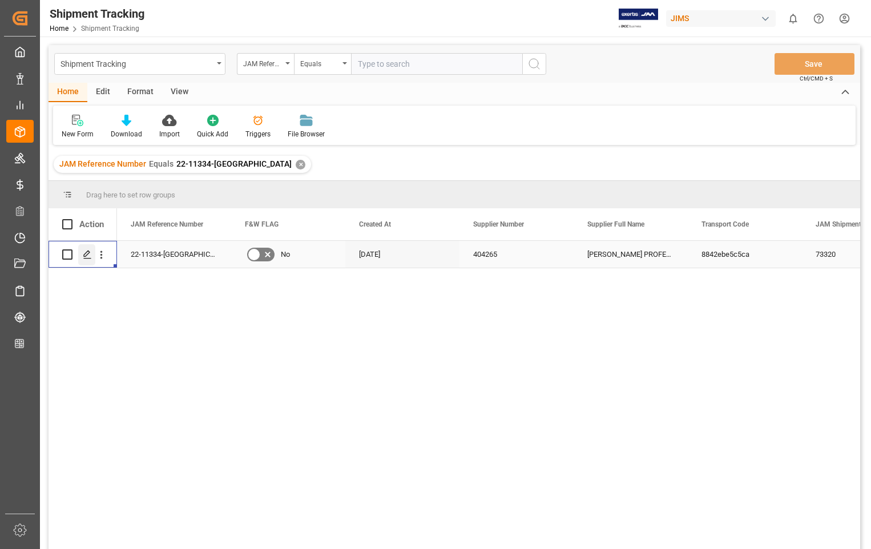
click at [88, 258] on icon "Press SPACE to select this row." at bounding box center [87, 254] width 9 height 9
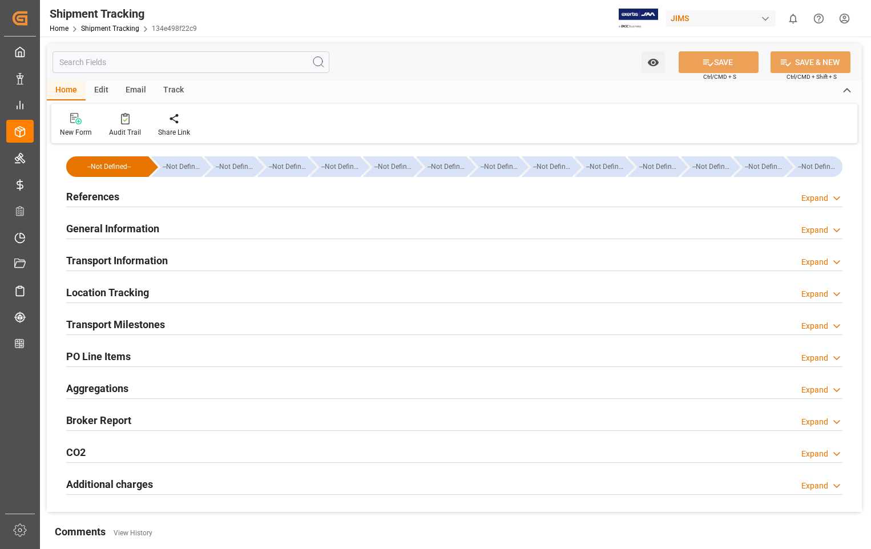
type input "590.12"
click at [135, 261] on h2 "Transport Information" at bounding box center [117, 260] width 102 height 15
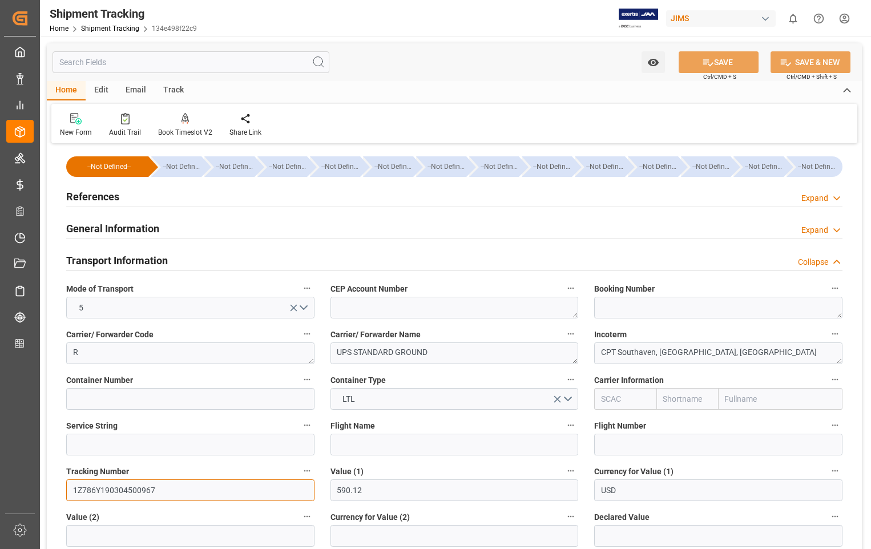
drag, startPoint x: 155, startPoint y: 491, endPoint x: 66, endPoint y: 495, distance: 89.1
click at [66, 495] on input "1Z786Y190304500967" at bounding box center [190, 490] width 248 height 22
